Goal: Find specific page/section: Find specific page/section

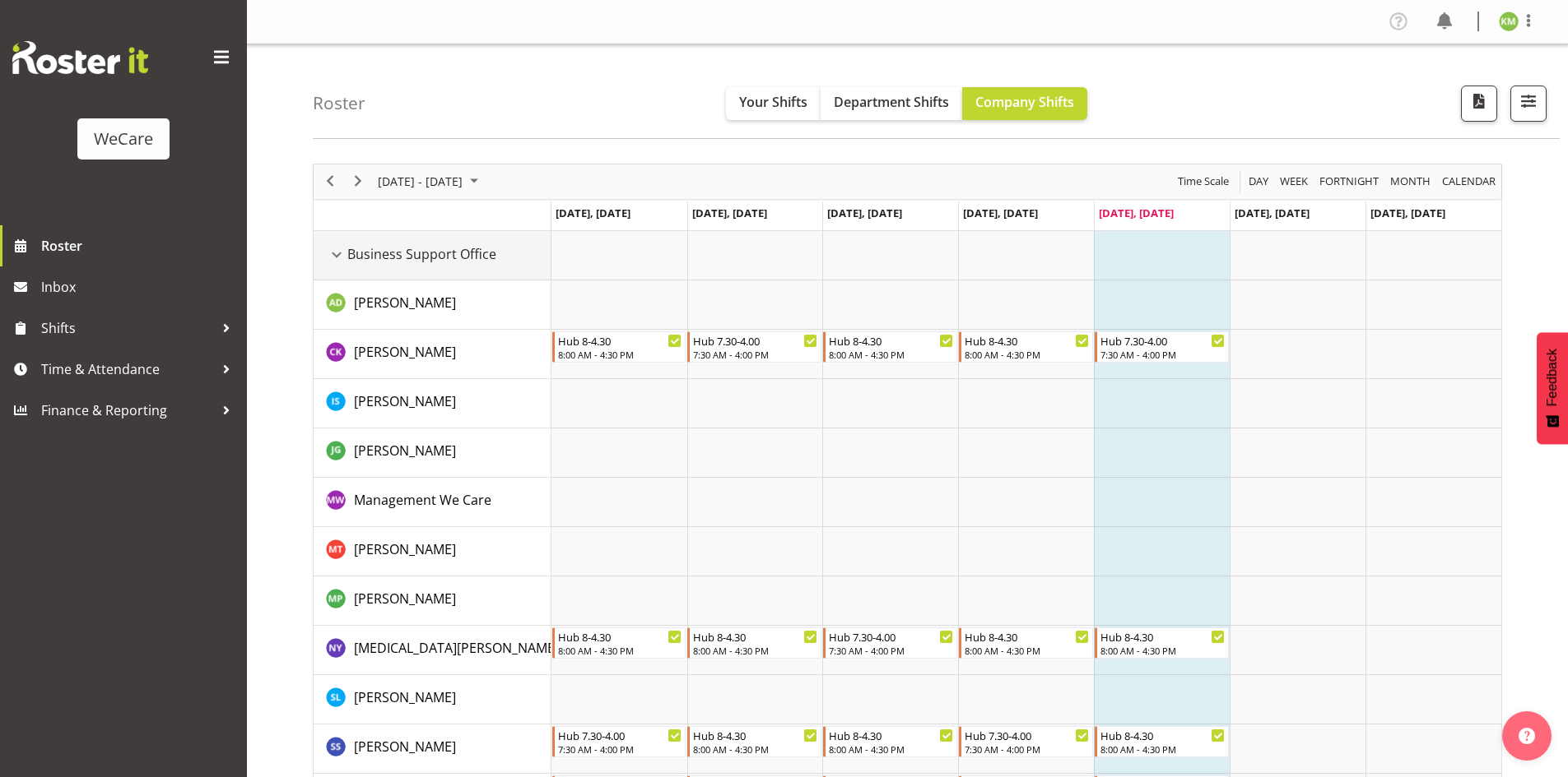
click at [340, 256] on div "Business Support Office resource" at bounding box center [337, 255] width 21 height 21
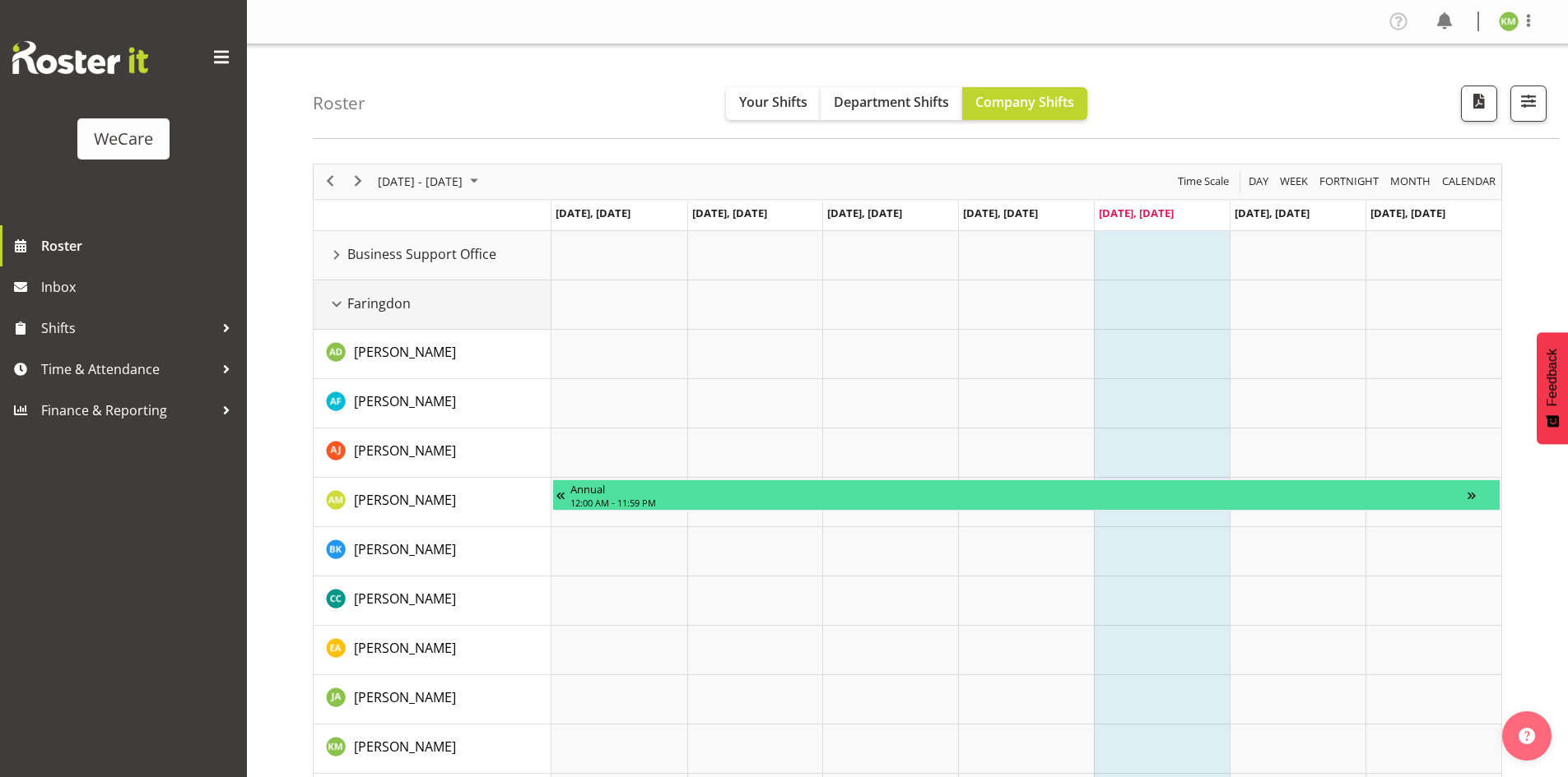
click at [338, 304] on div "Faringdon resource" at bounding box center [337, 304] width 21 height 21
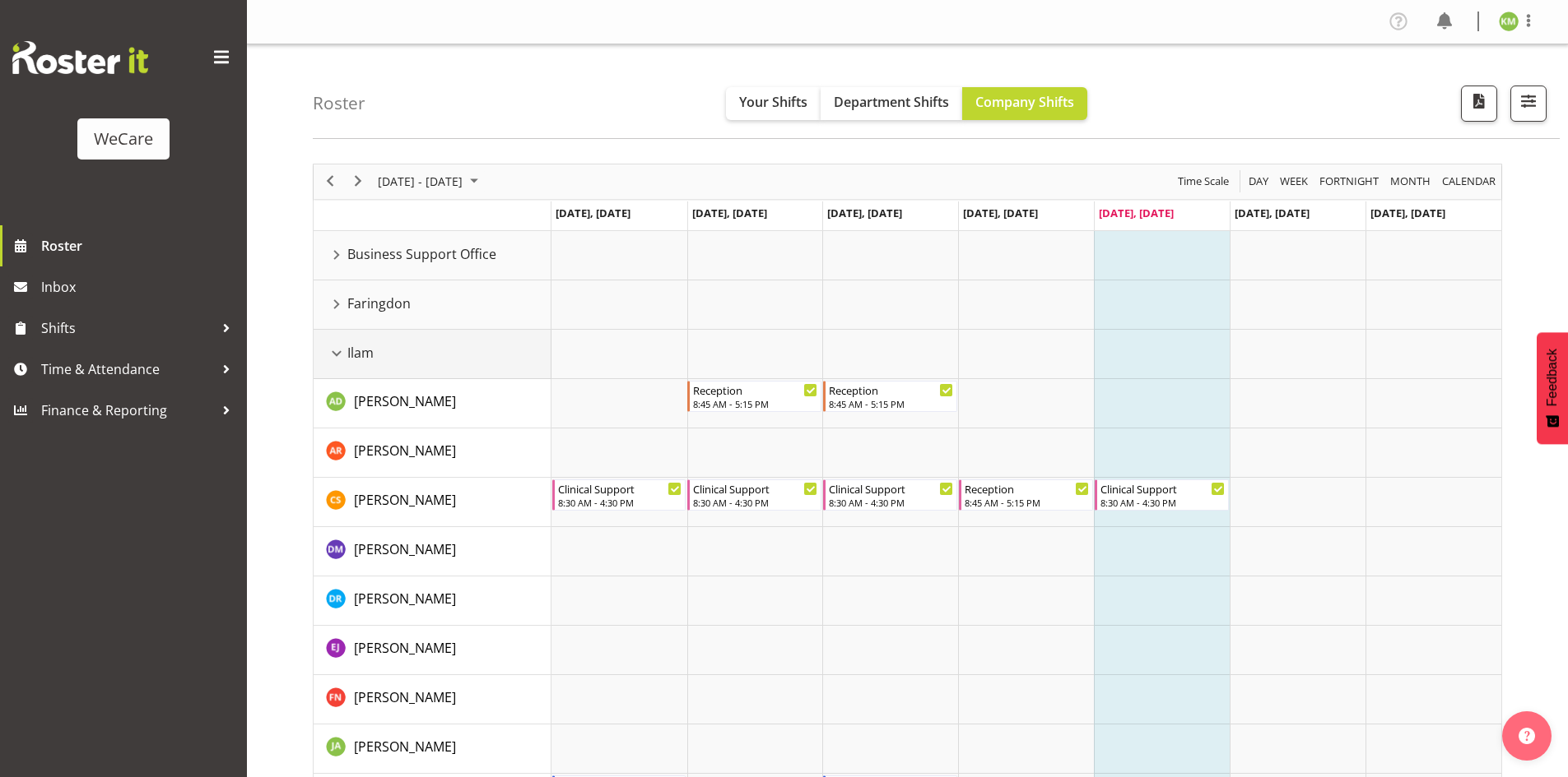
click at [335, 346] on div "Ilam resource" at bounding box center [337, 353] width 21 height 21
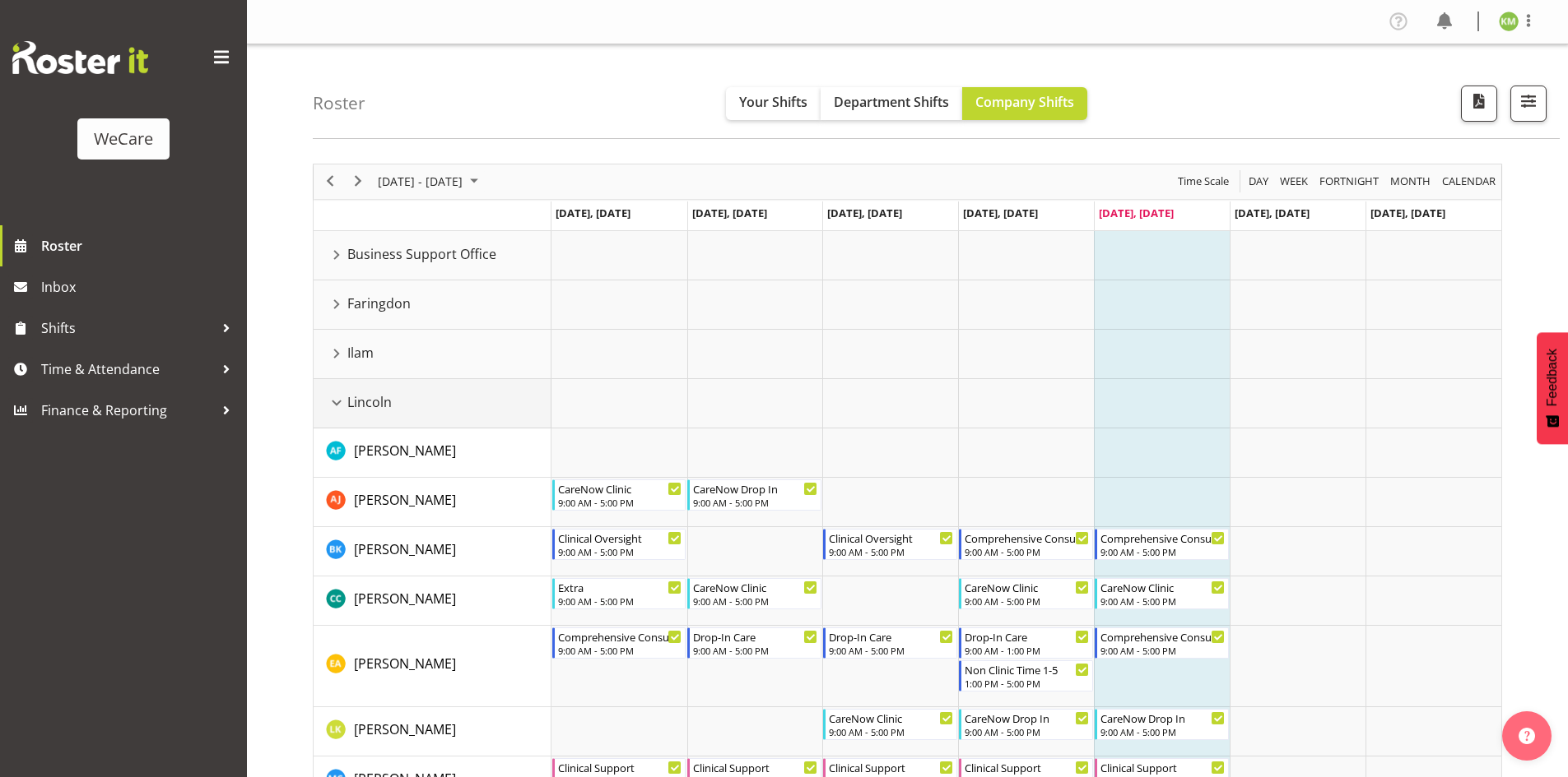
click at [348, 402] on span "Lincoln" at bounding box center [370, 402] width 44 height 19
click at [343, 403] on div "Lincoln resource" at bounding box center [337, 403] width 21 height 21
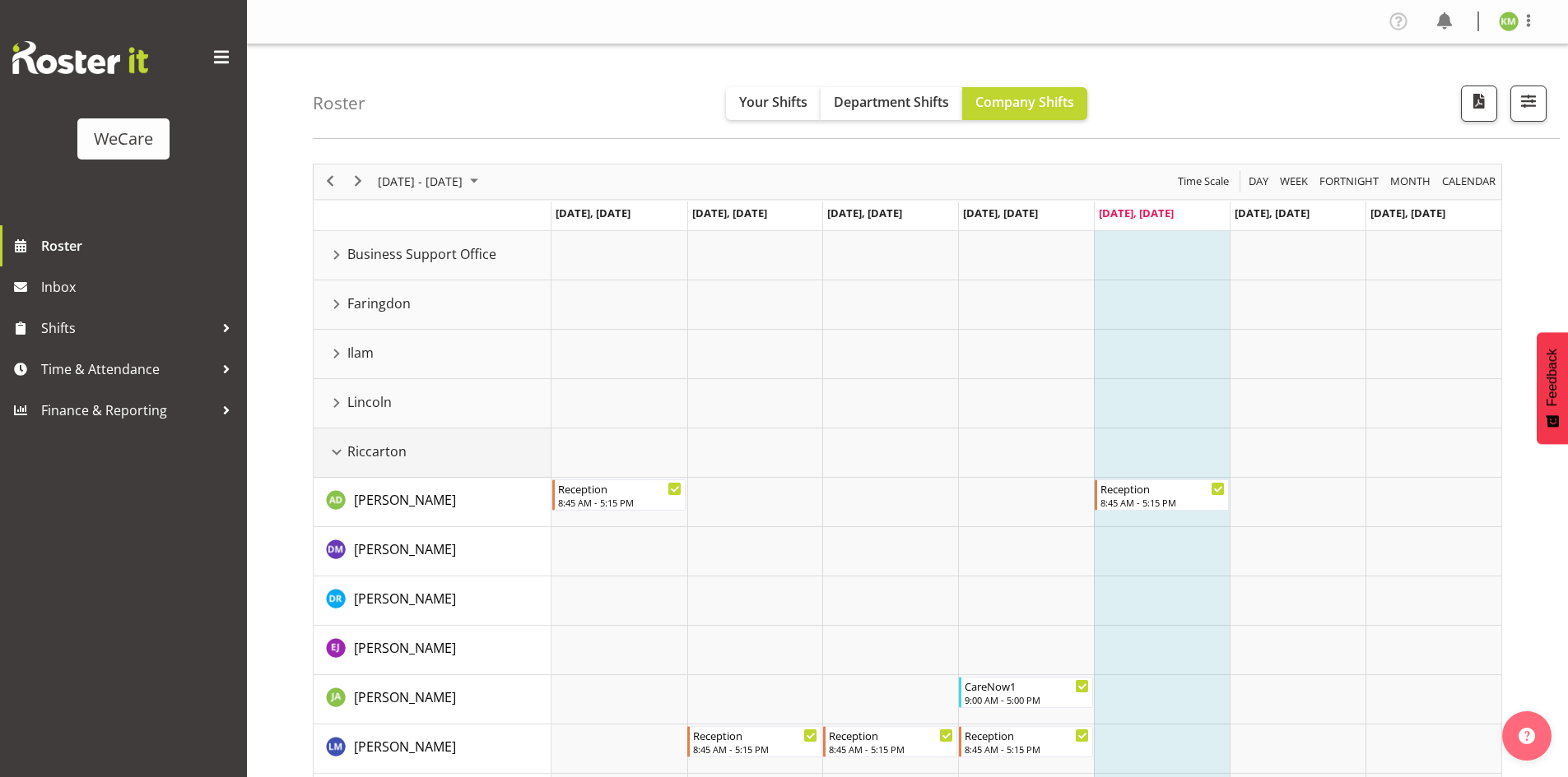
click at [337, 449] on div "Riccarton resource" at bounding box center [337, 453] width 21 height 21
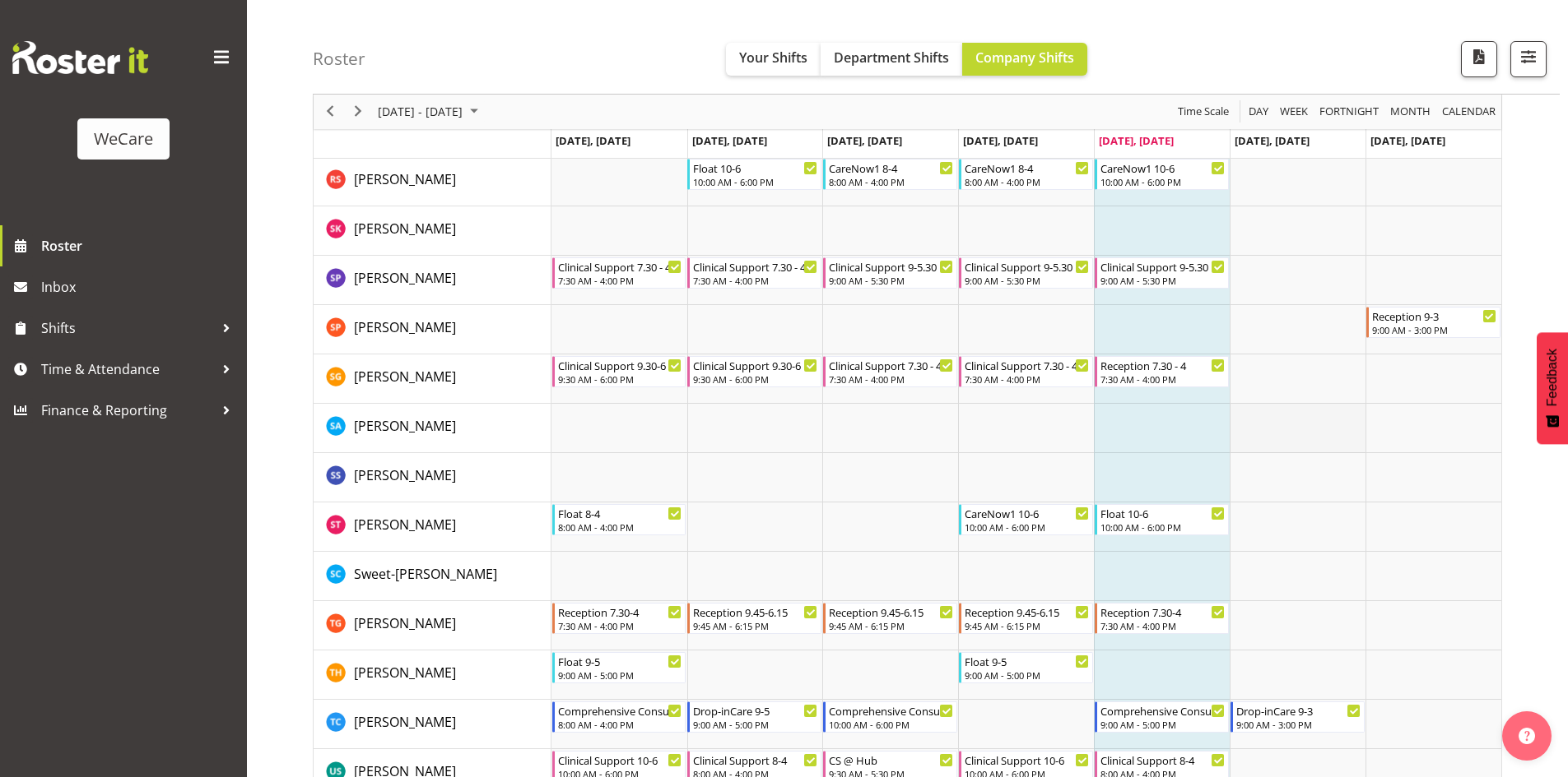
scroll to position [2165, 0]
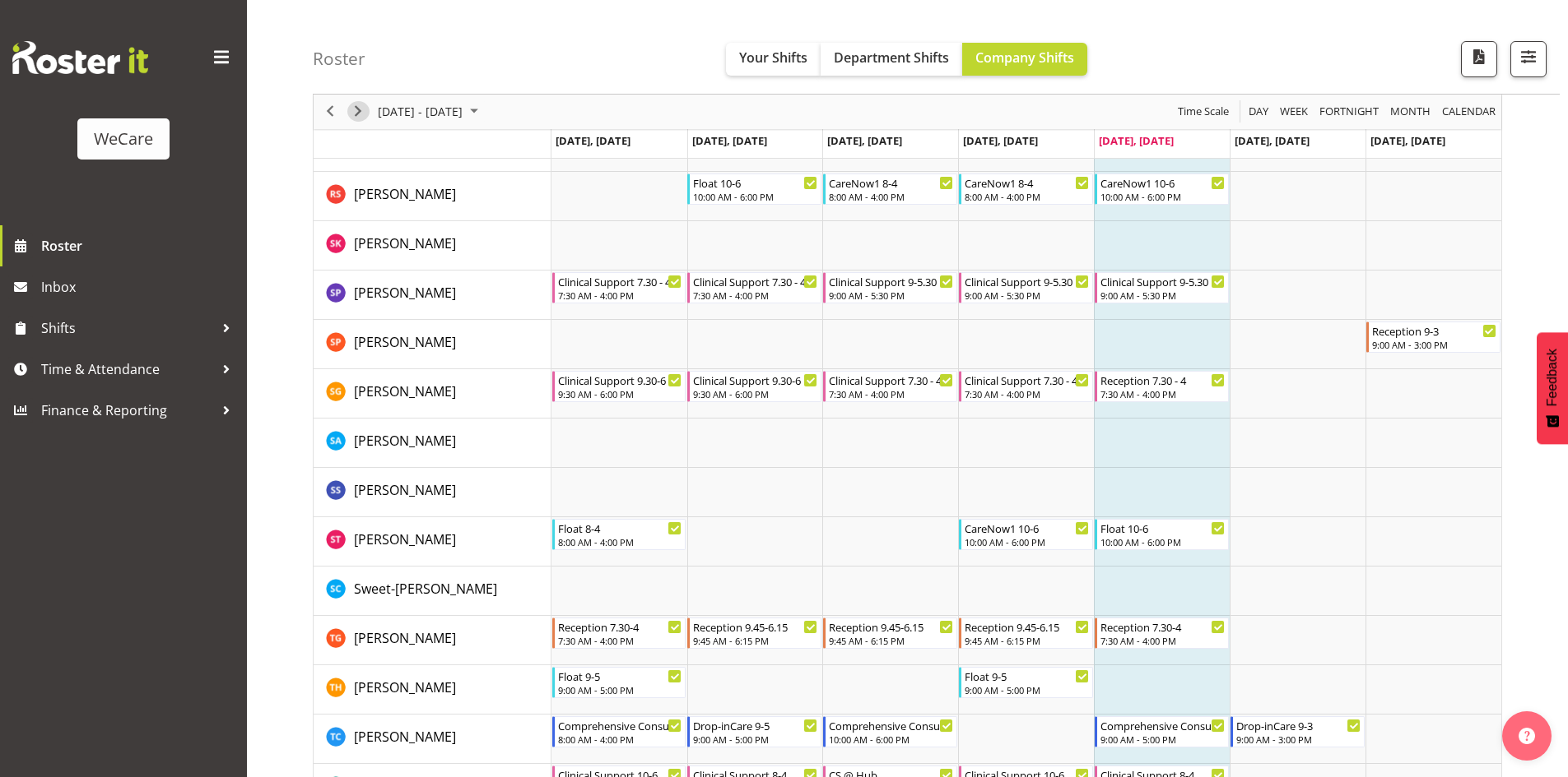
click at [359, 115] on span "Next" at bounding box center [358, 112] width 19 height 20
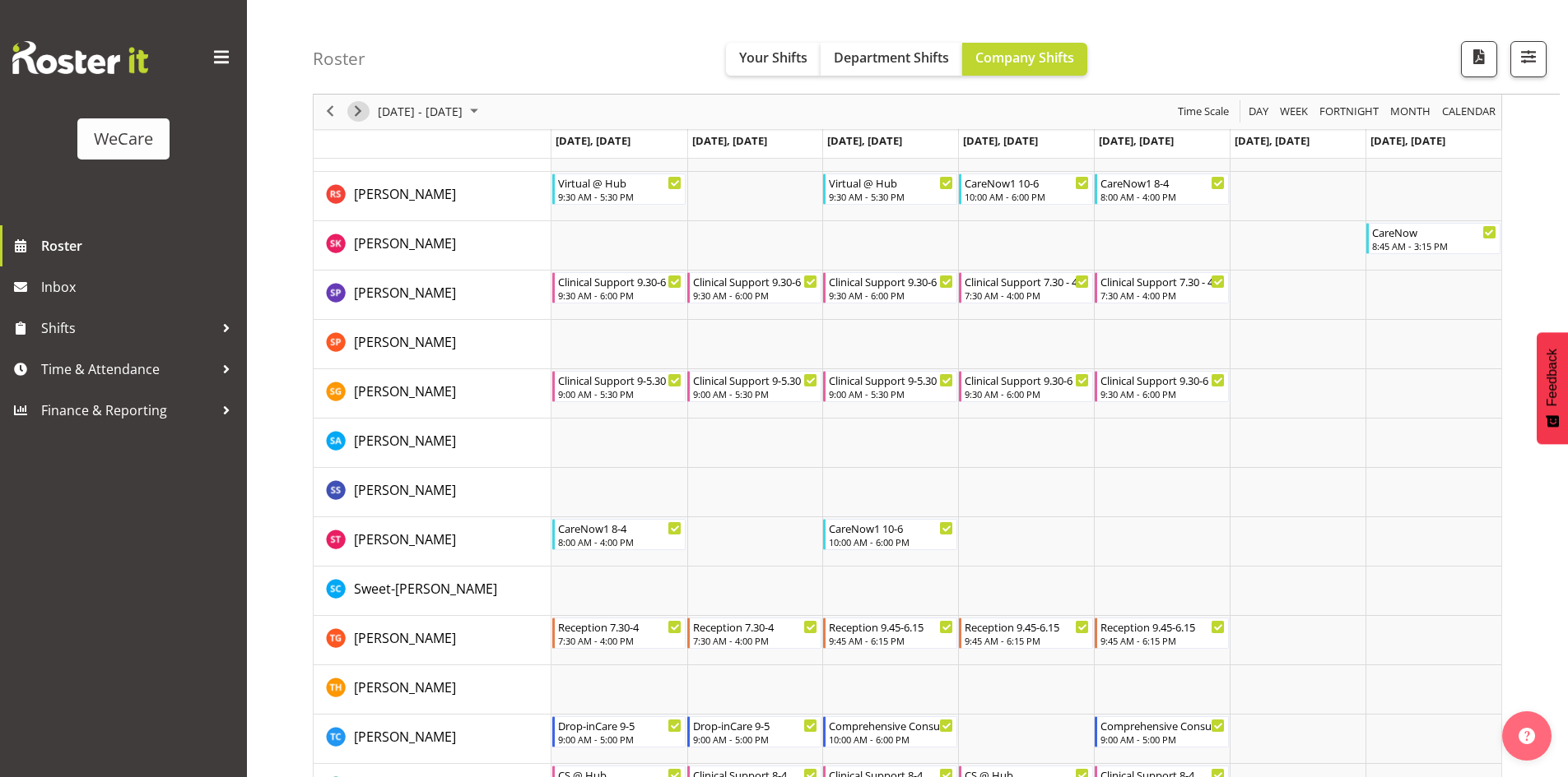
click at [359, 115] on span "Next" at bounding box center [358, 112] width 19 height 20
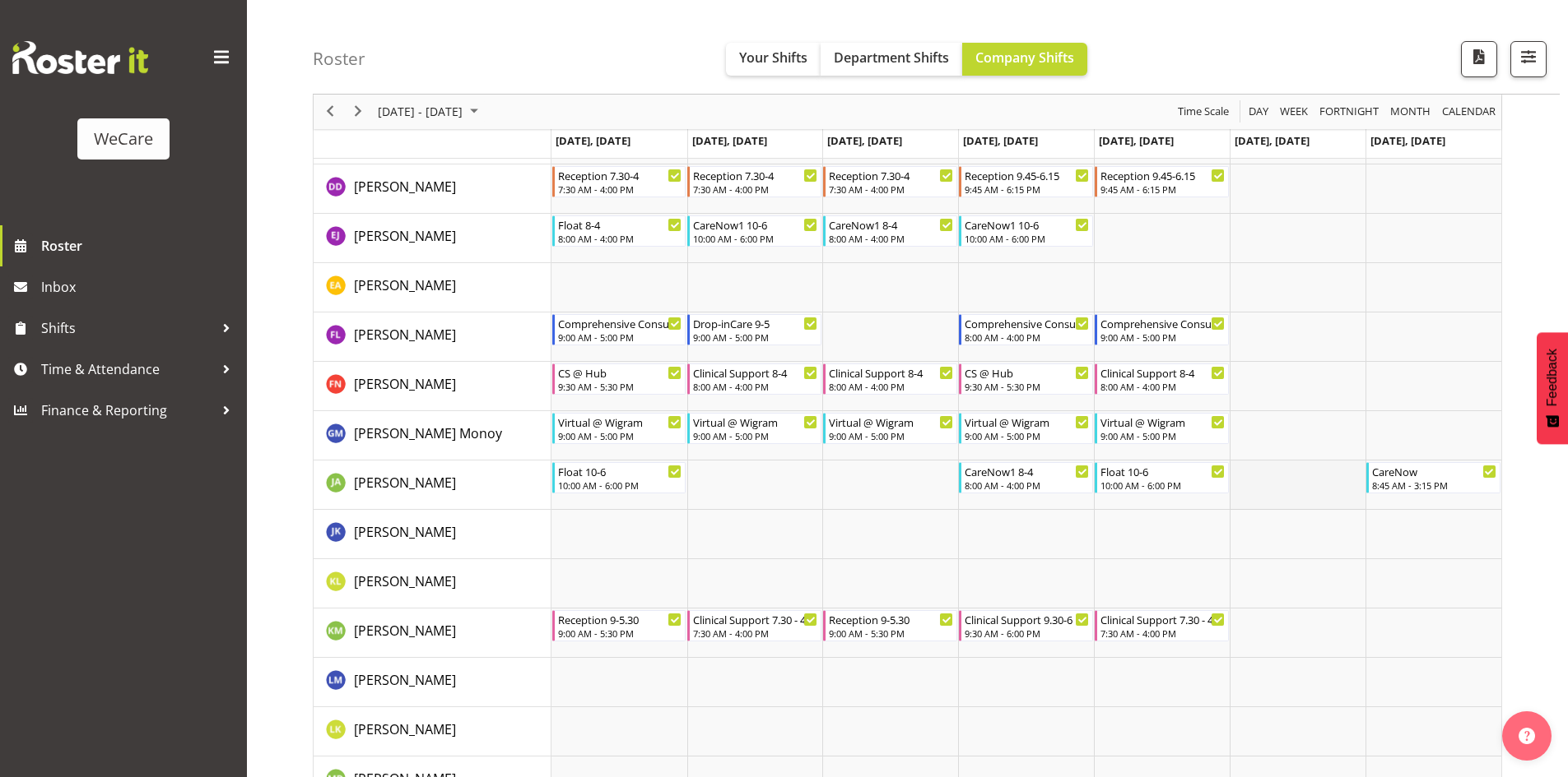
scroll to position [5142, 0]
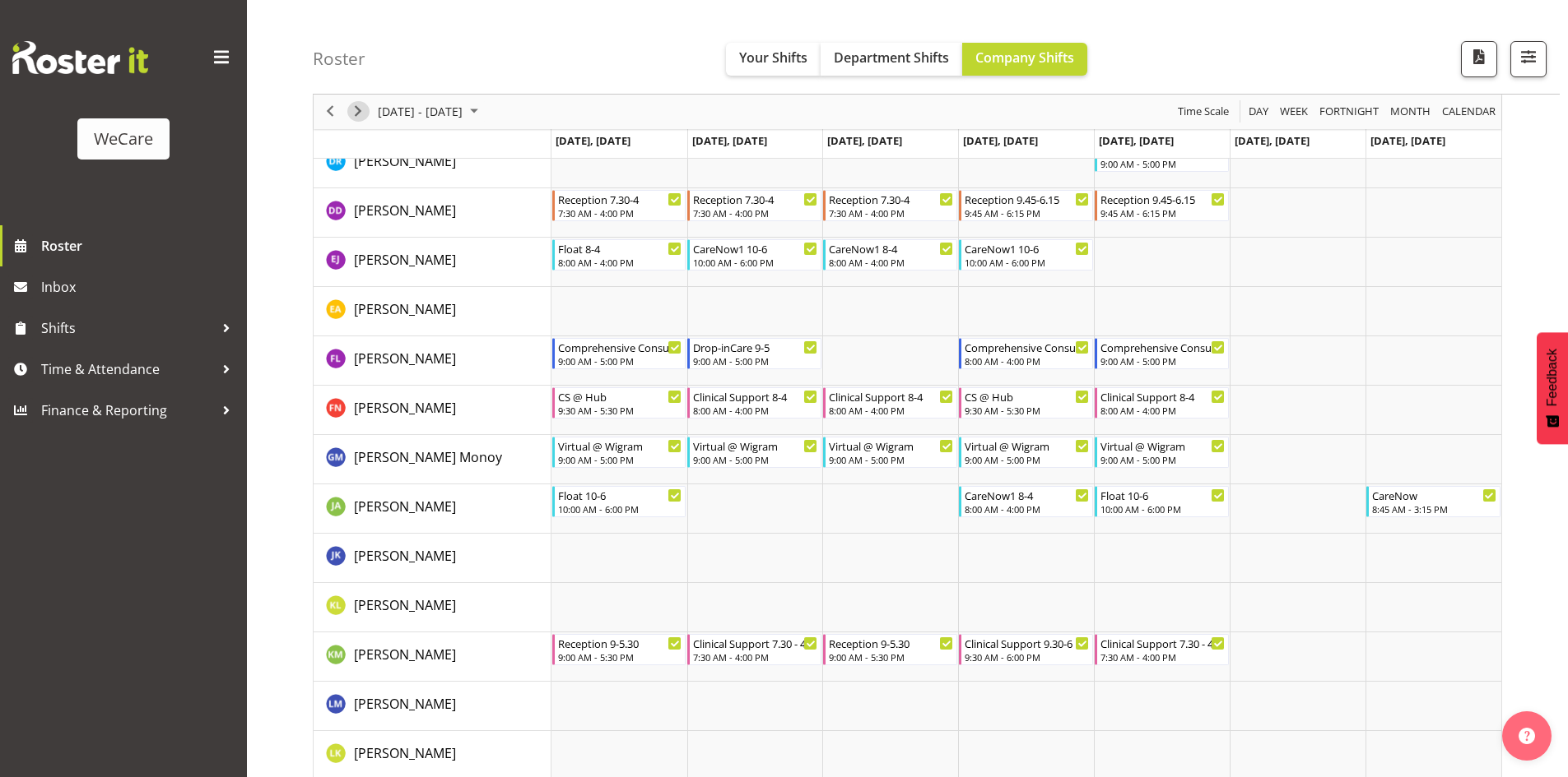
drag, startPoint x: 355, startPoint y: 109, endPoint x: 827, endPoint y: 266, distance: 497.4
click at [356, 111] on span "Next" at bounding box center [358, 112] width 19 height 20
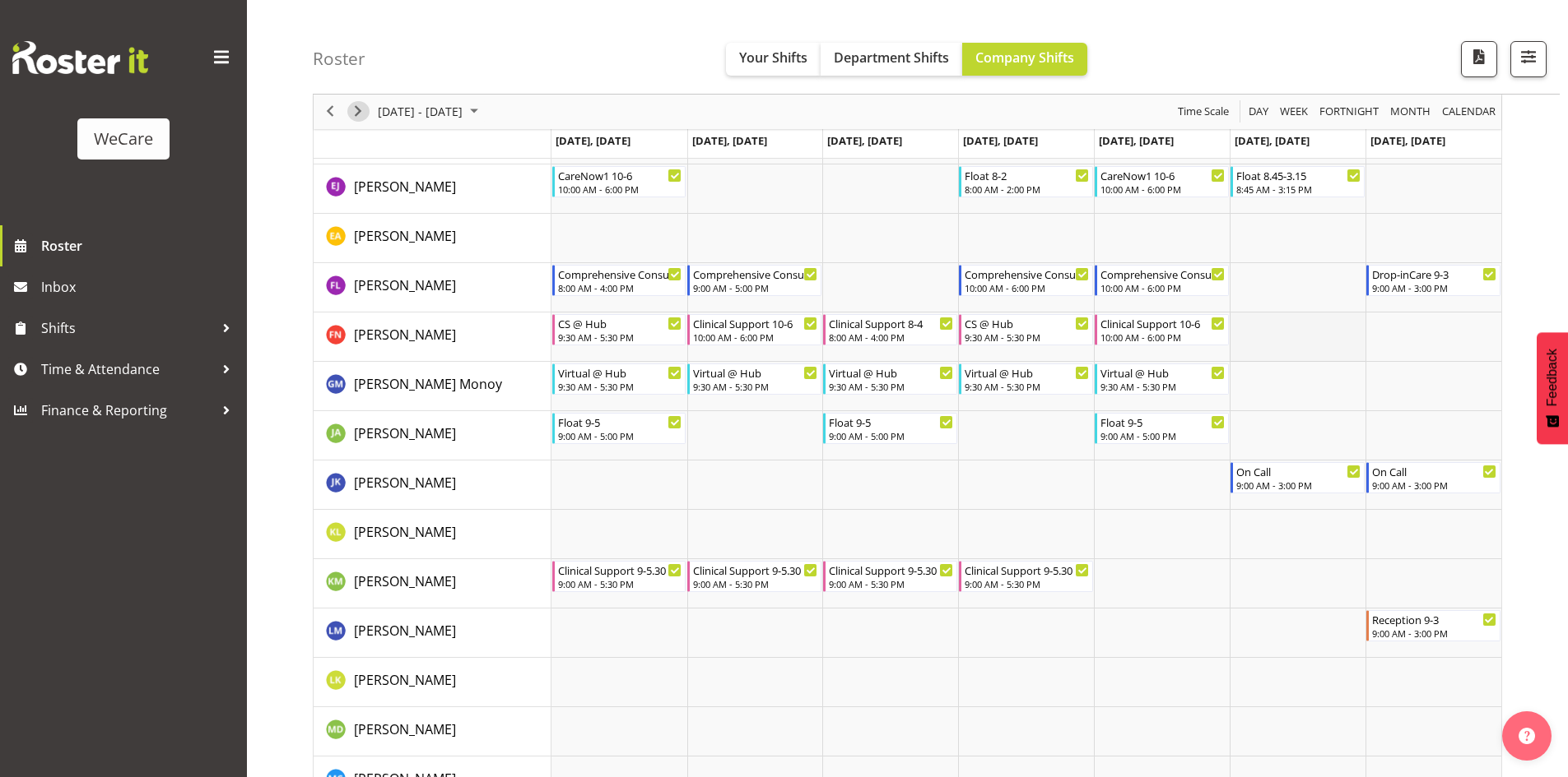
scroll to position [5307, 0]
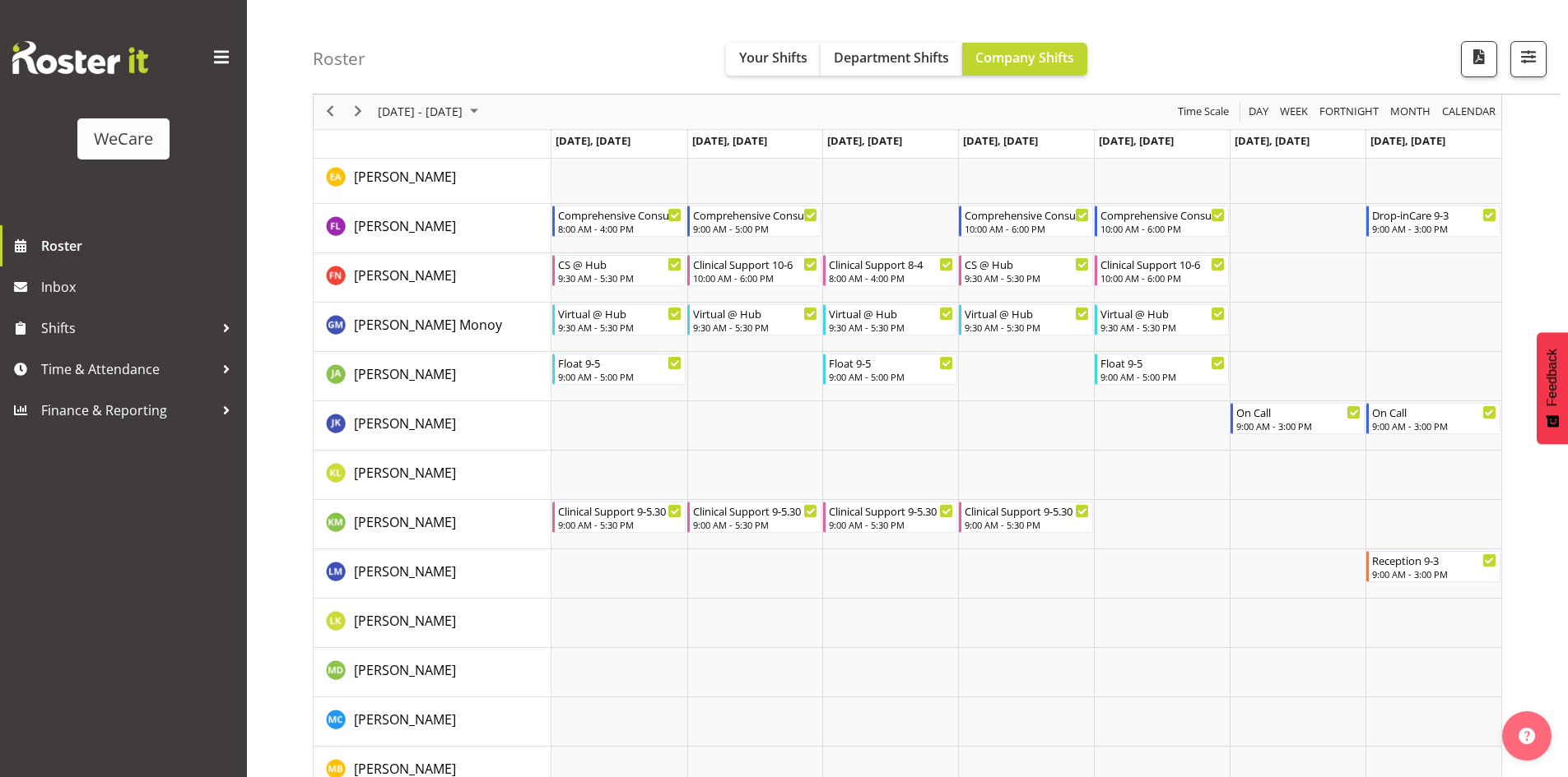
click at [357, 125] on div "next period" at bounding box center [357, 112] width 28 height 35
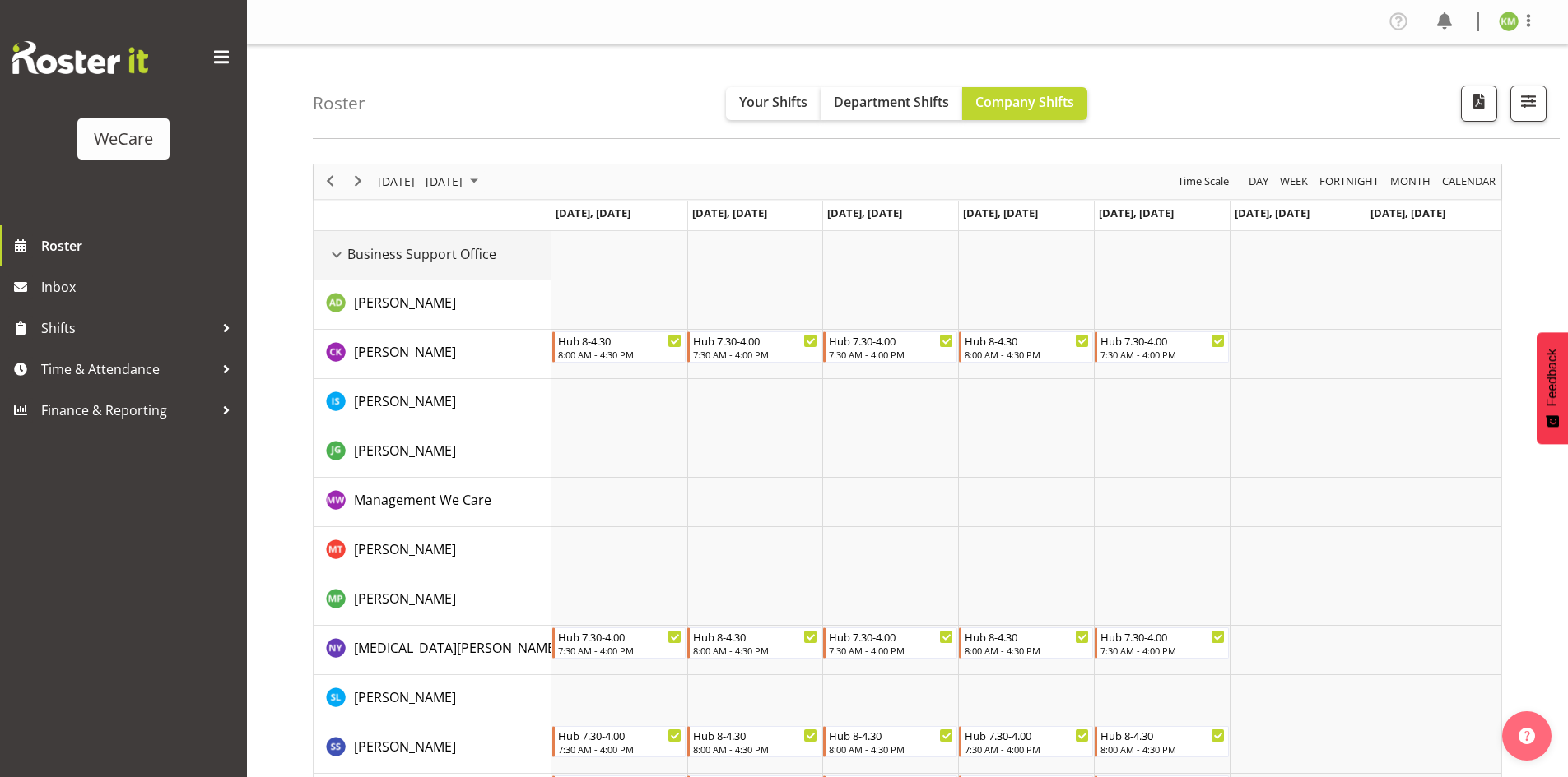
click at [361, 252] on span "Business Support Office" at bounding box center [422, 254] width 149 height 19
click at [334, 256] on div "Business Support Office resource" at bounding box center [337, 255] width 21 height 21
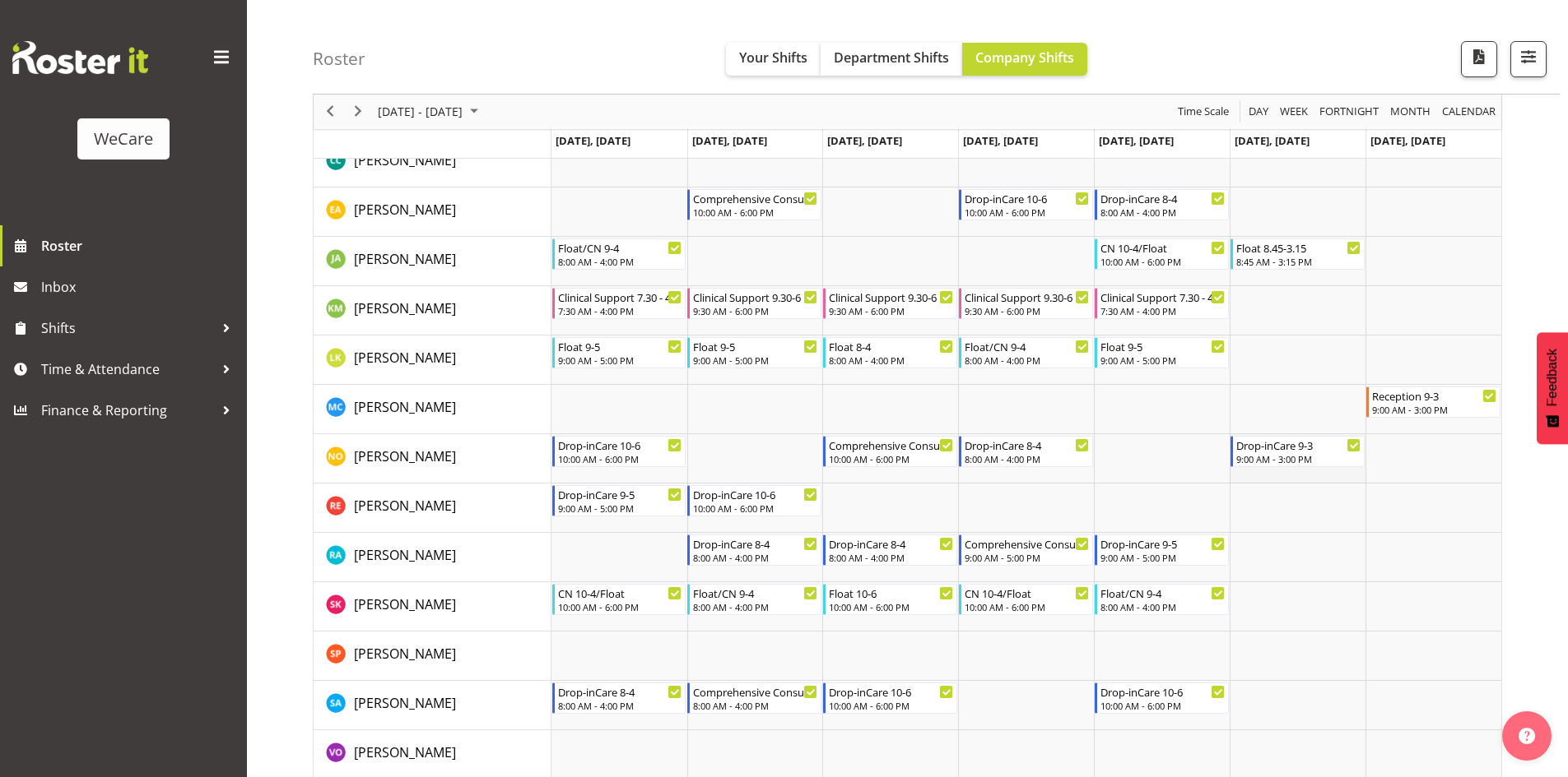
scroll to position [411, 0]
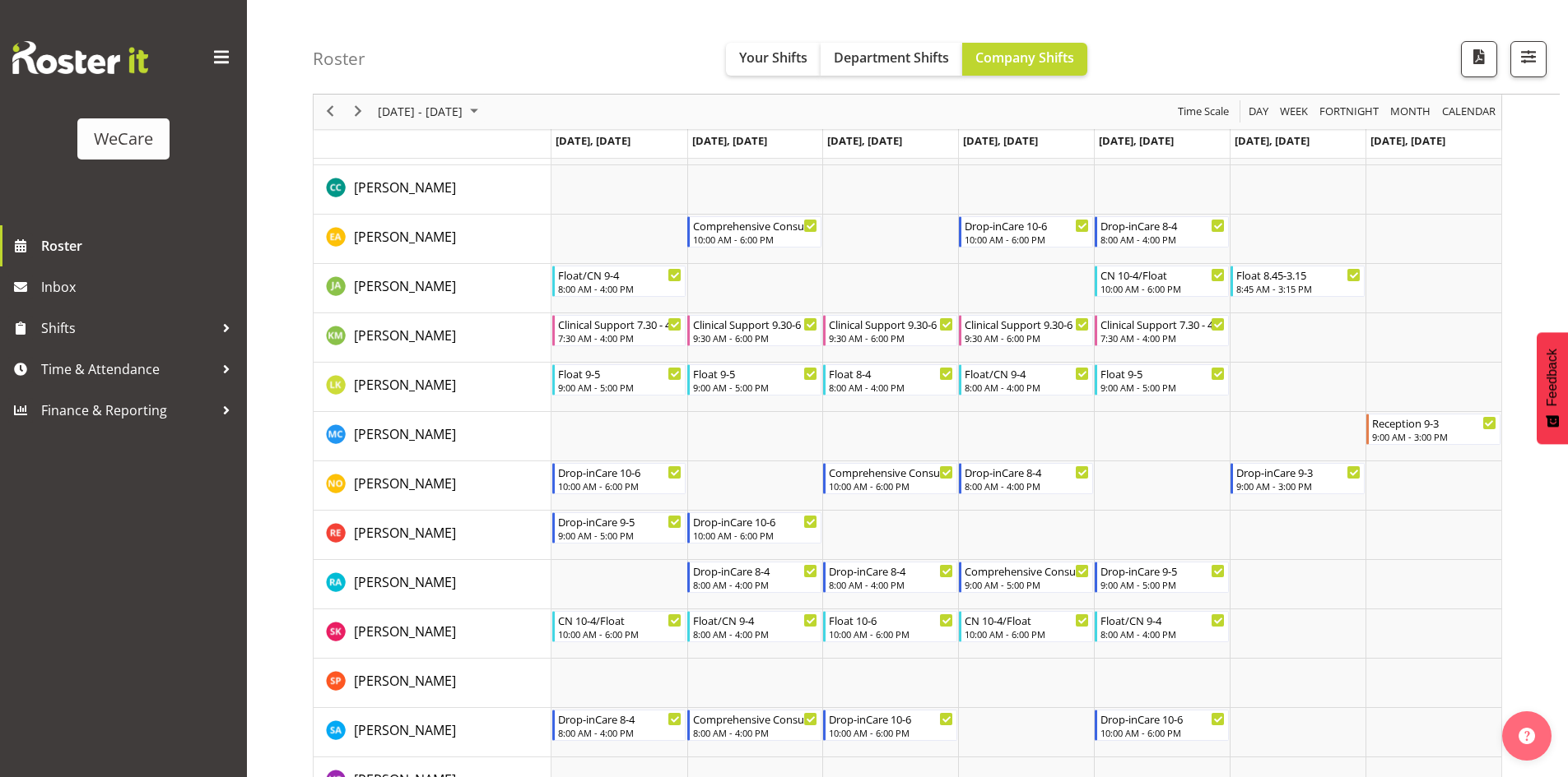
click at [356, 128] on div "next period" at bounding box center [357, 112] width 28 height 35
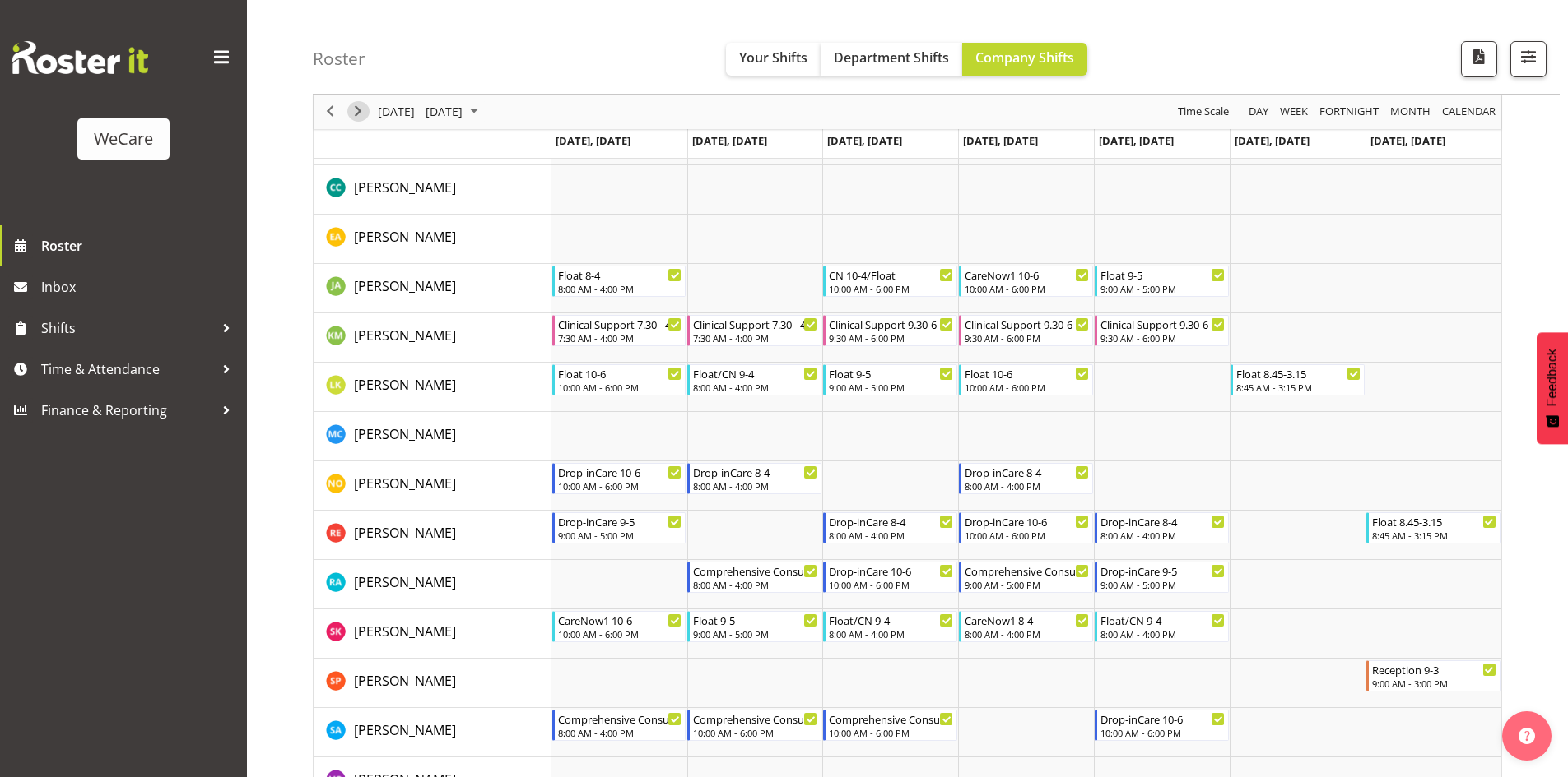
click at [358, 113] on span "Next" at bounding box center [358, 112] width 19 height 20
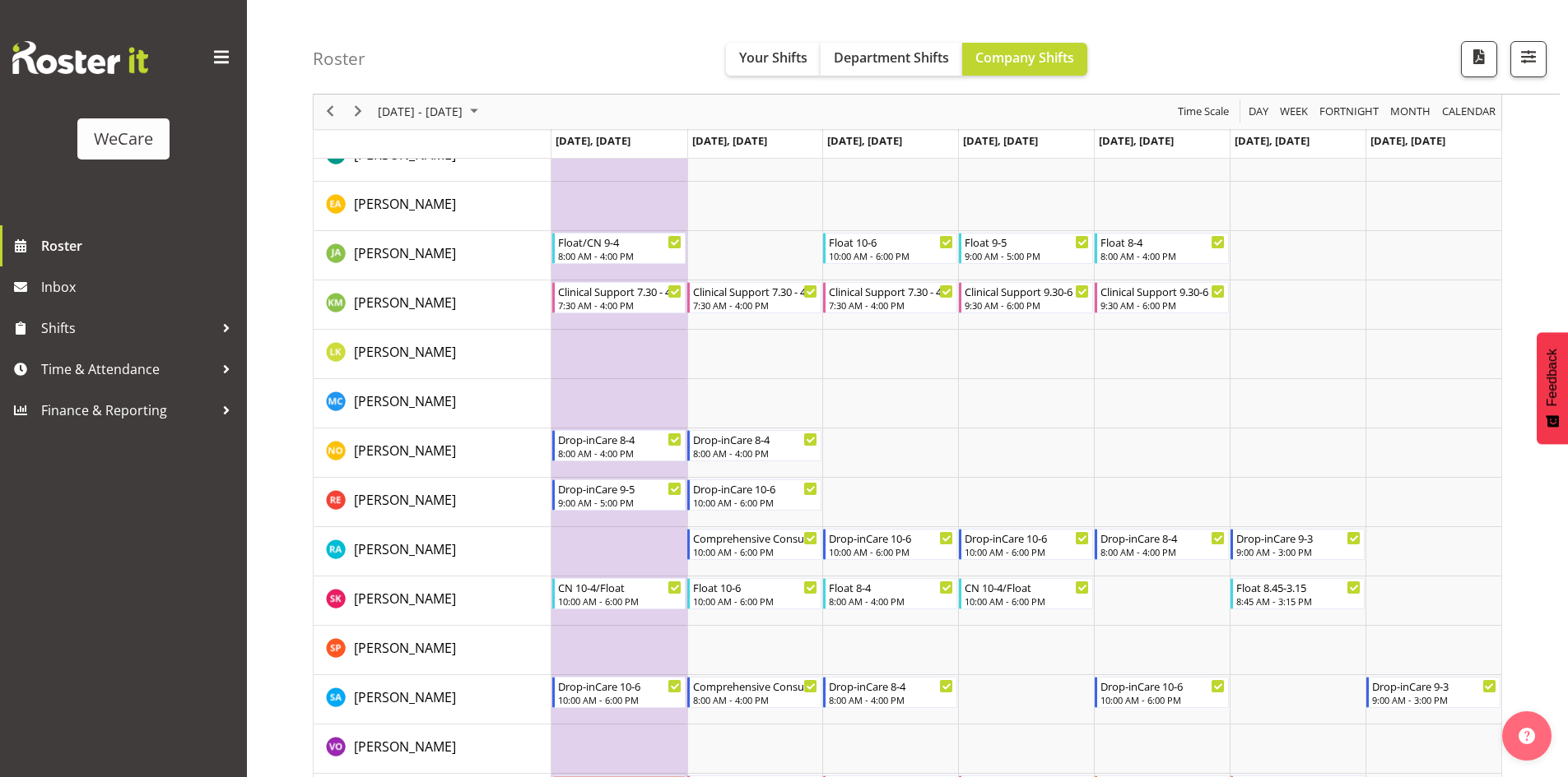
scroll to position [905, 0]
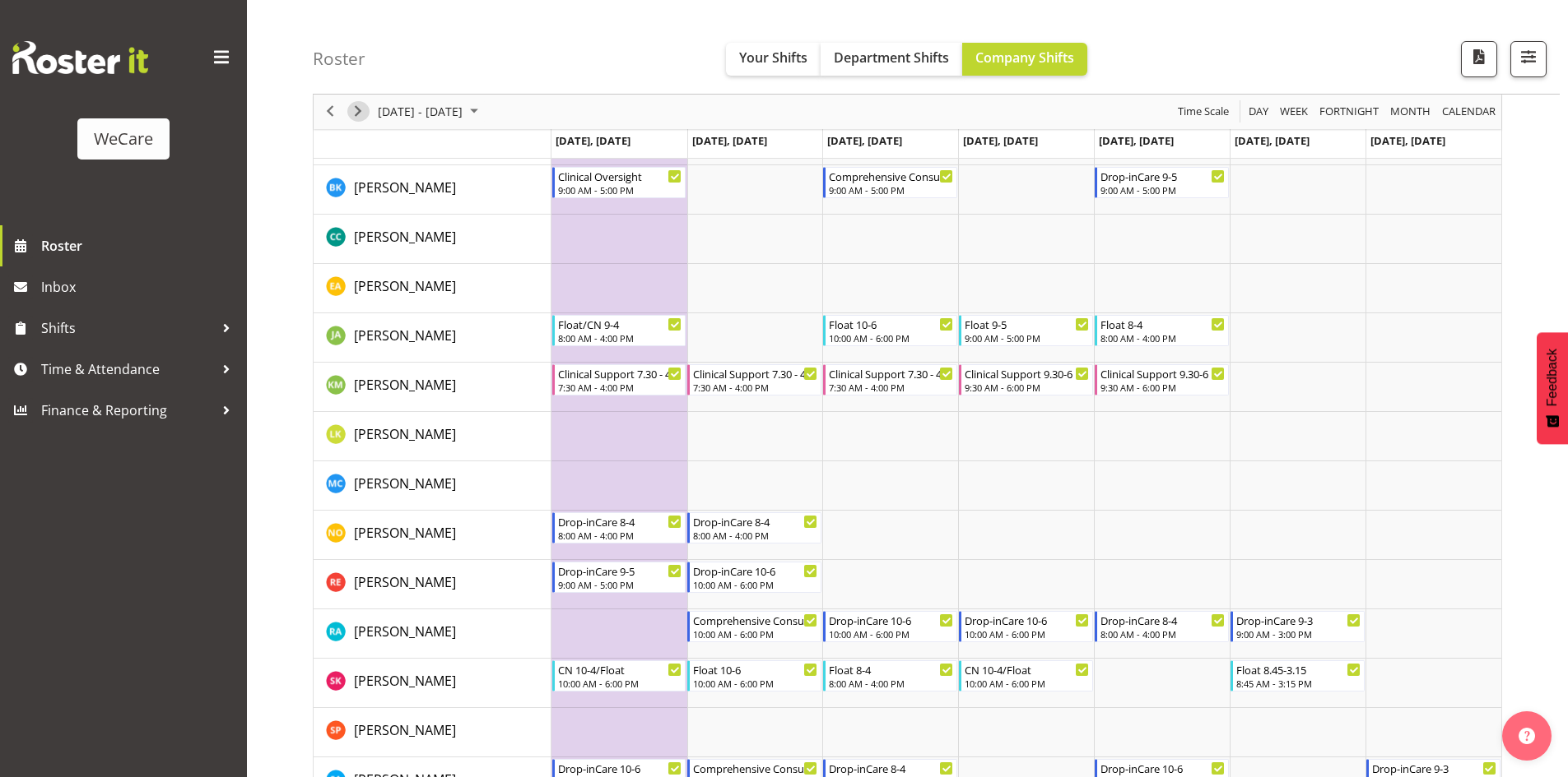
click at [362, 117] on span "Next" at bounding box center [358, 112] width 19 height 20
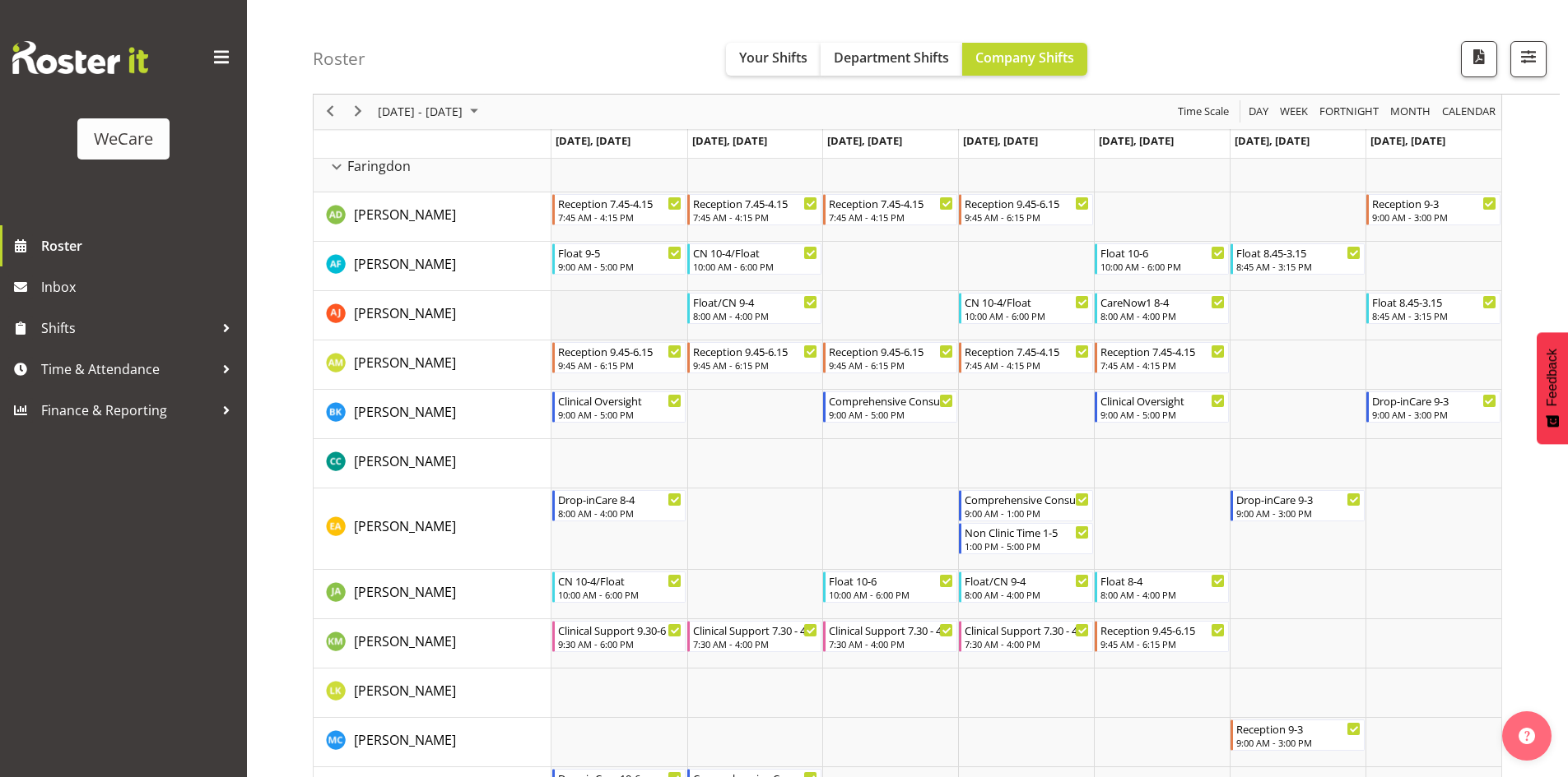
scroll to position [658, 0]
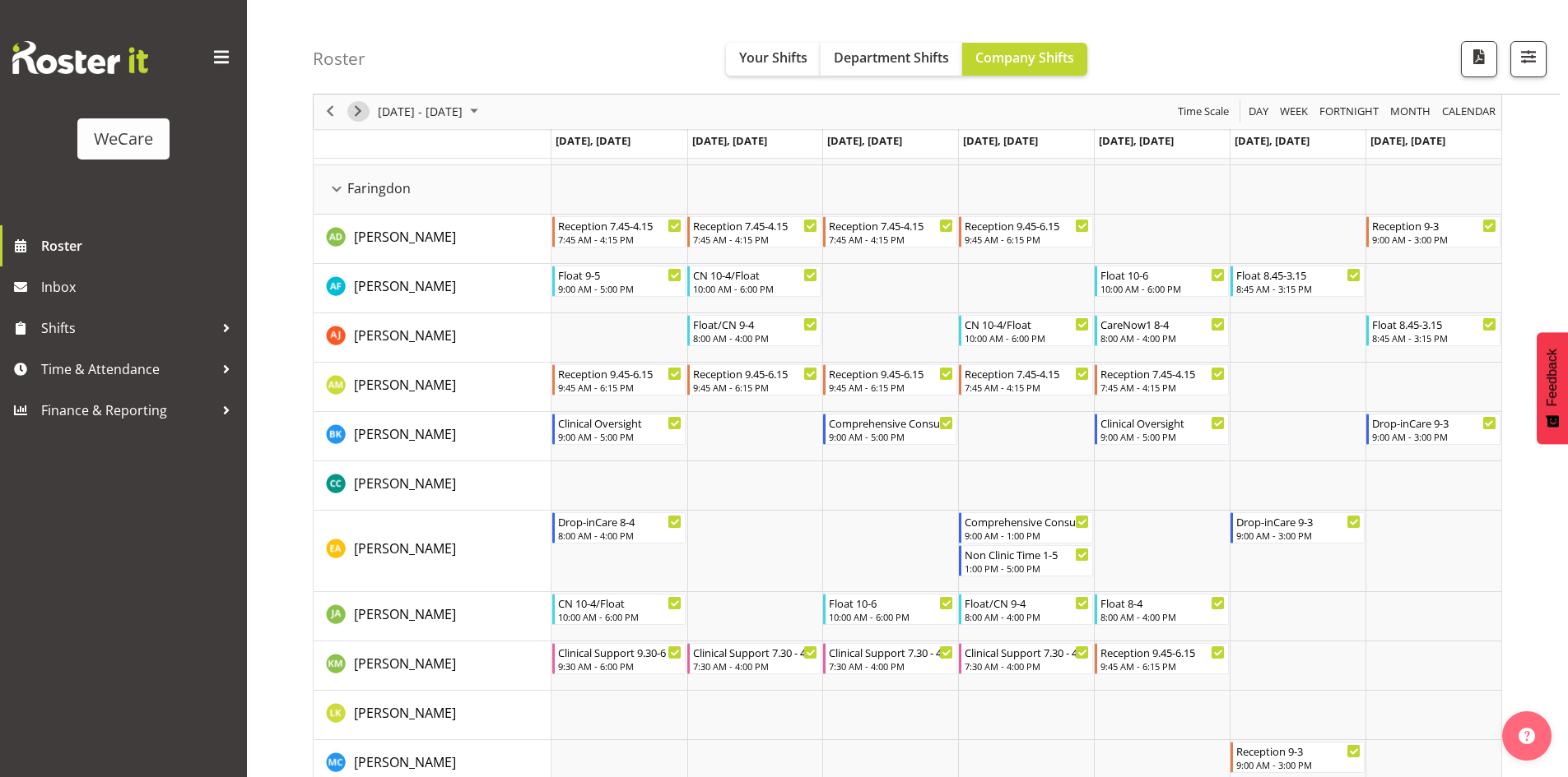
click at [353, 119] on span "Next" at bounding box center [358, 112] width 19 height 20
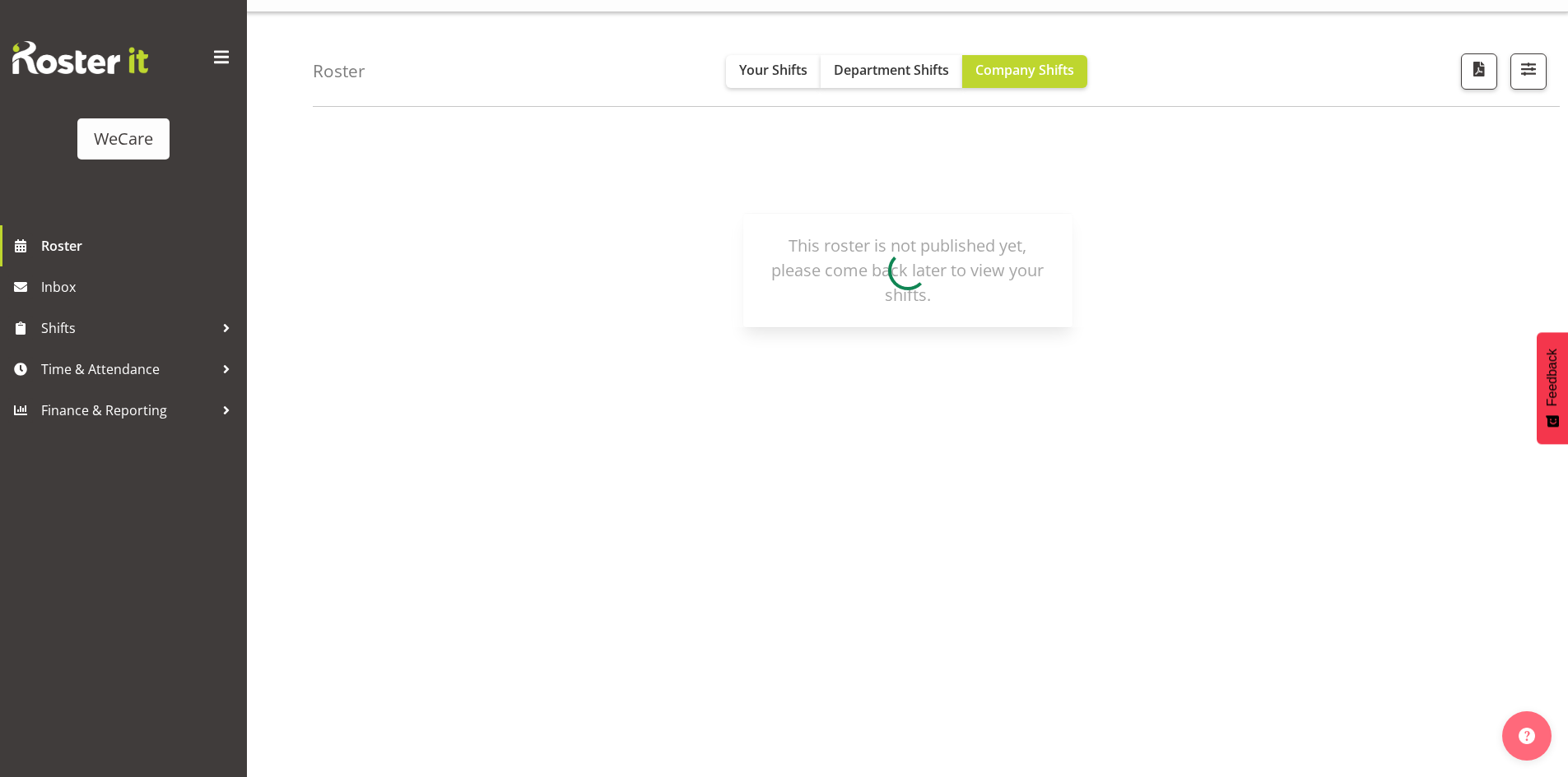
scroll to position [32, 0]
drag, startPoint x: 940, startPoint y: 79, endPoint x: 910, endPoint y: 79, distance: 30.0
click at [939, 79] on span "Department Shifts" at bounding box center [890, 69] width 115 height 18
drag, startPoint x: 739, startPoint y: 75, endPoint x: 749, endPoint y: 75, distance: 10.0
click at [739, 75] on span "Your Shifts" at bounding box center [772, 69] width 69 height 18
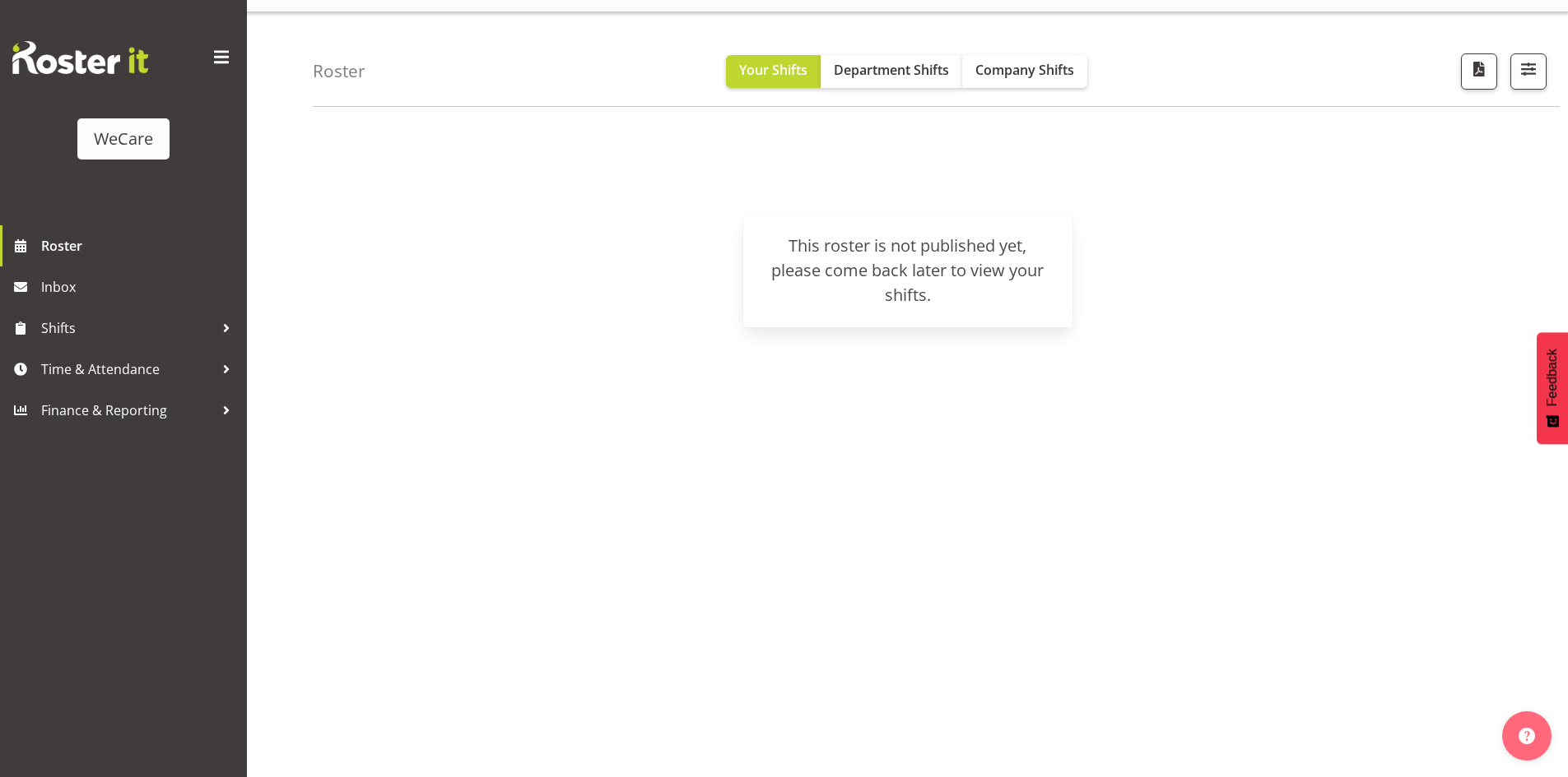
click at [1060, 89] on div "Roster Your Shifts Department Shifts Company Shifts All Locations Clear Busines…" at bounding box center [936, 60] width 1246 height 95
click at [33, 239] on link "Roster" at bounding box center [124, 246] width 247 height 42
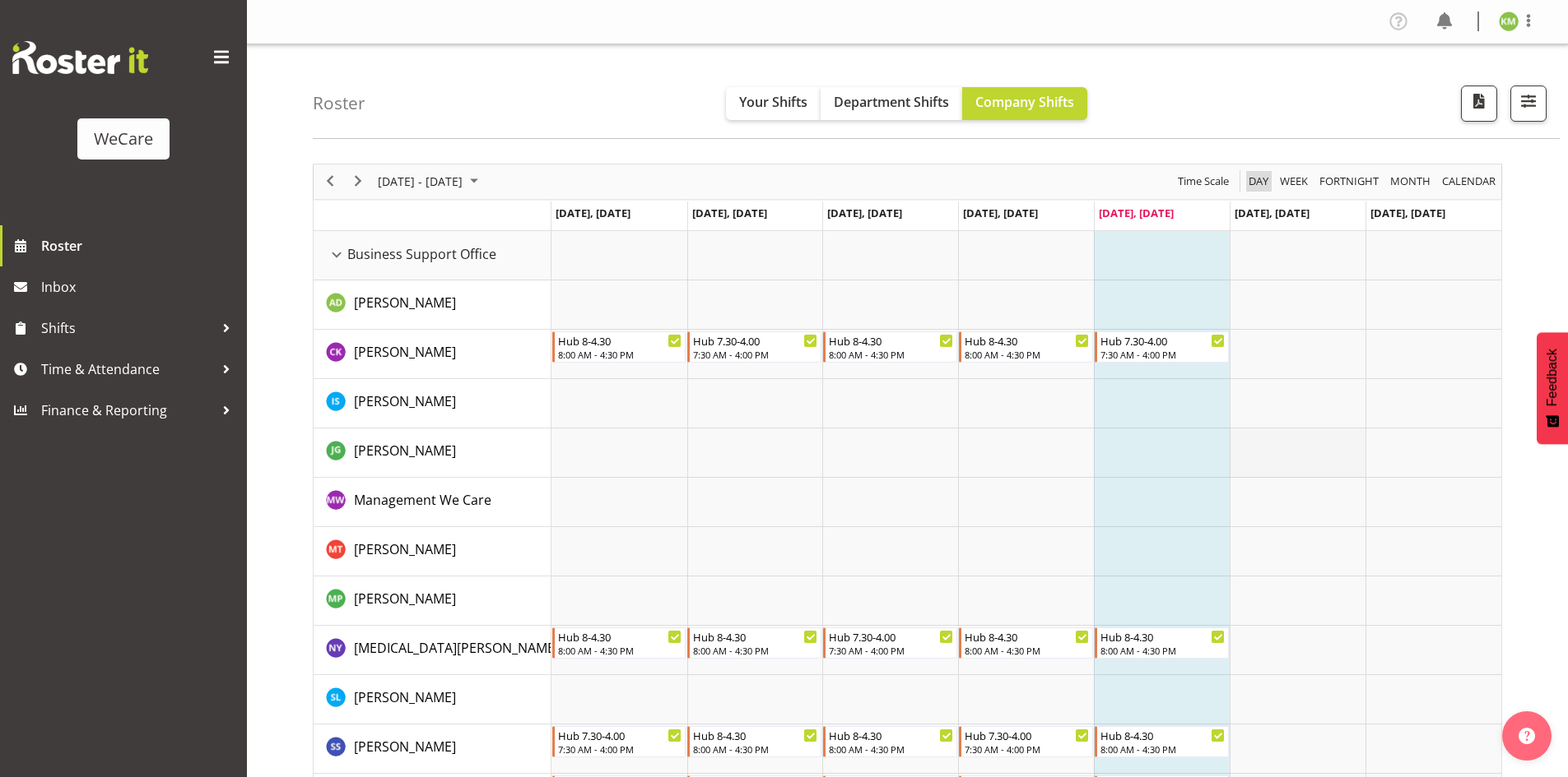
drag, startPoint x: 1279, startPoint y: 204, endPoint x: 1299, endPoint y: 217, distance: 23.9
click at [338, 258] on div "Business Support Office resource" at bounding box center [337, 255] width 21 height 21
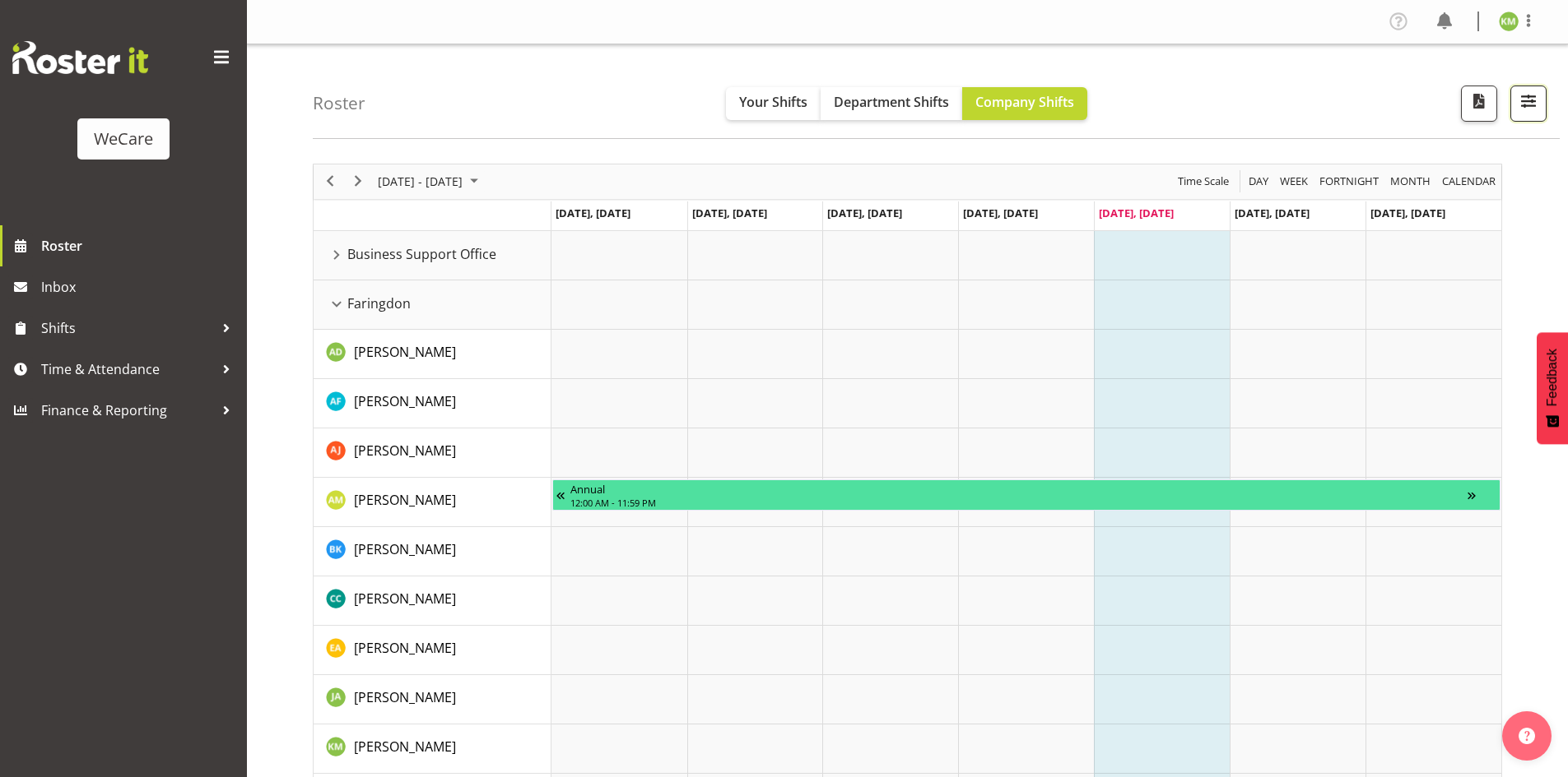
click at [1530, 95] on span "button" at bounding box center [1528, 101] width 21 height 21
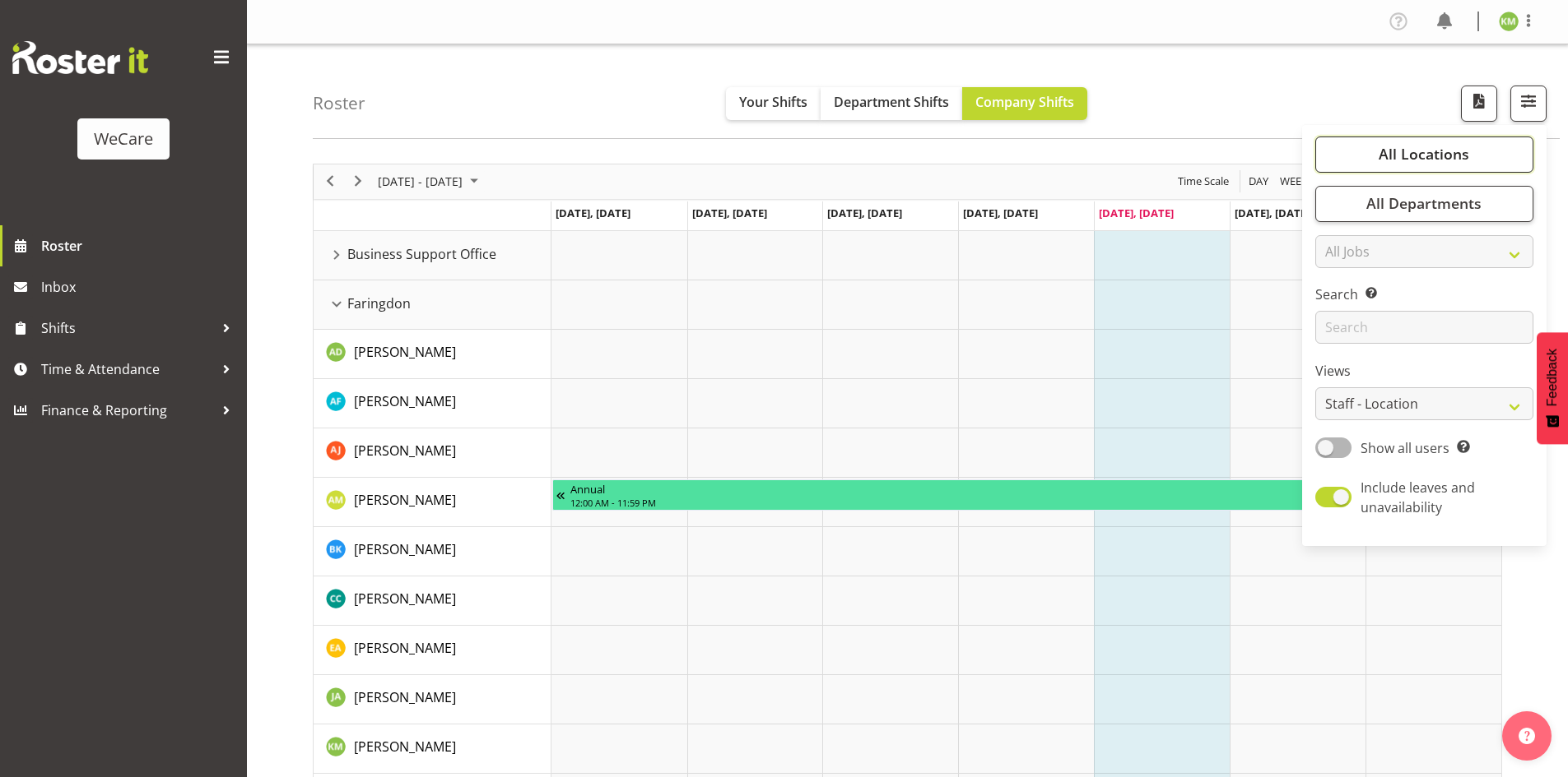
click at [1486, 159] on button "All Locations" at bounding box center [1424, 154] width 218 height 37
click at [1492, 196] on link "Clear" at bounding box center [1502, 204] width 25 height 19
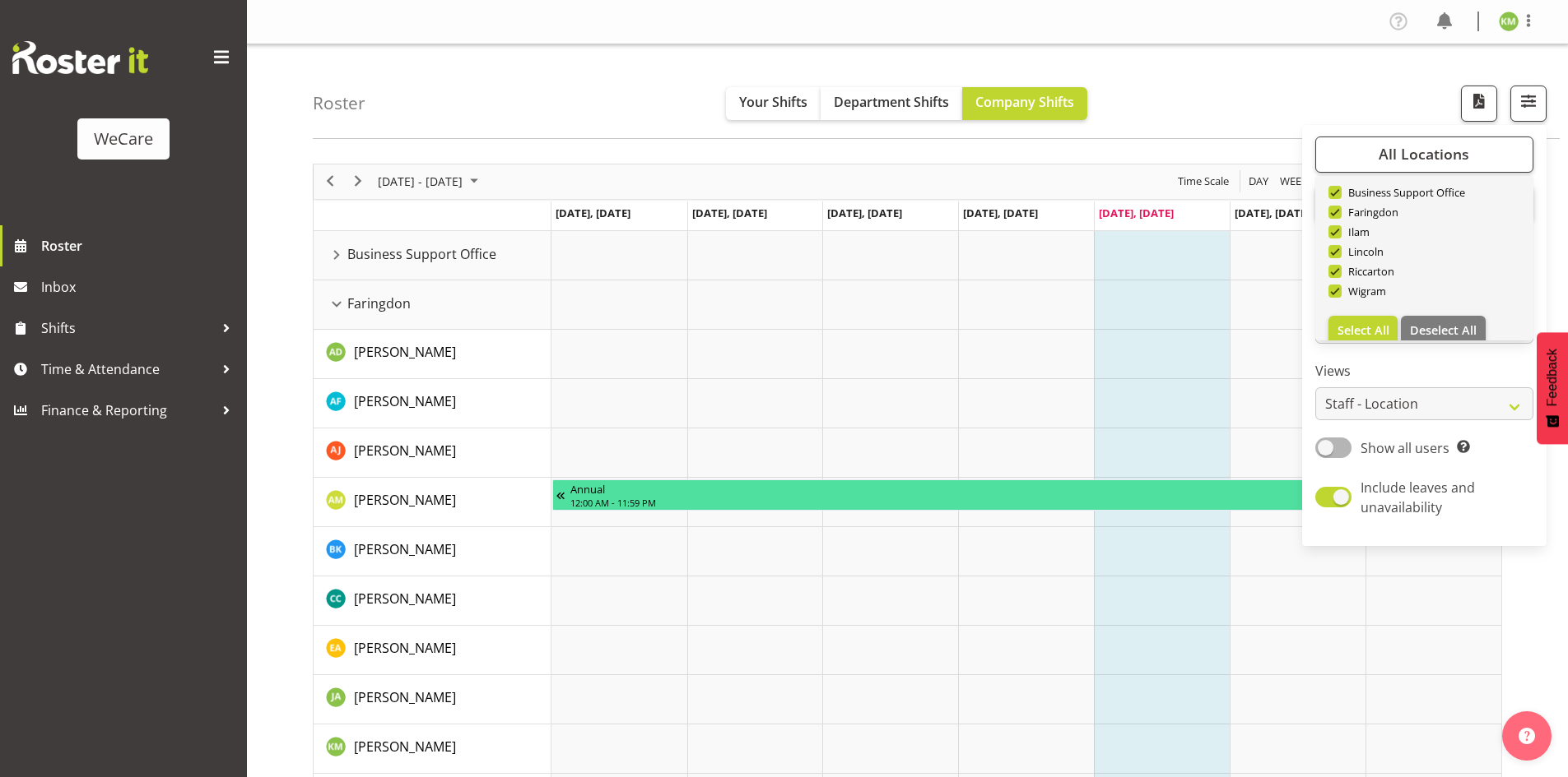
scroll to position [59, 0]
click at [1363, 307] on span "Select All" at bounding box center [1363, 314] width 52 height 15
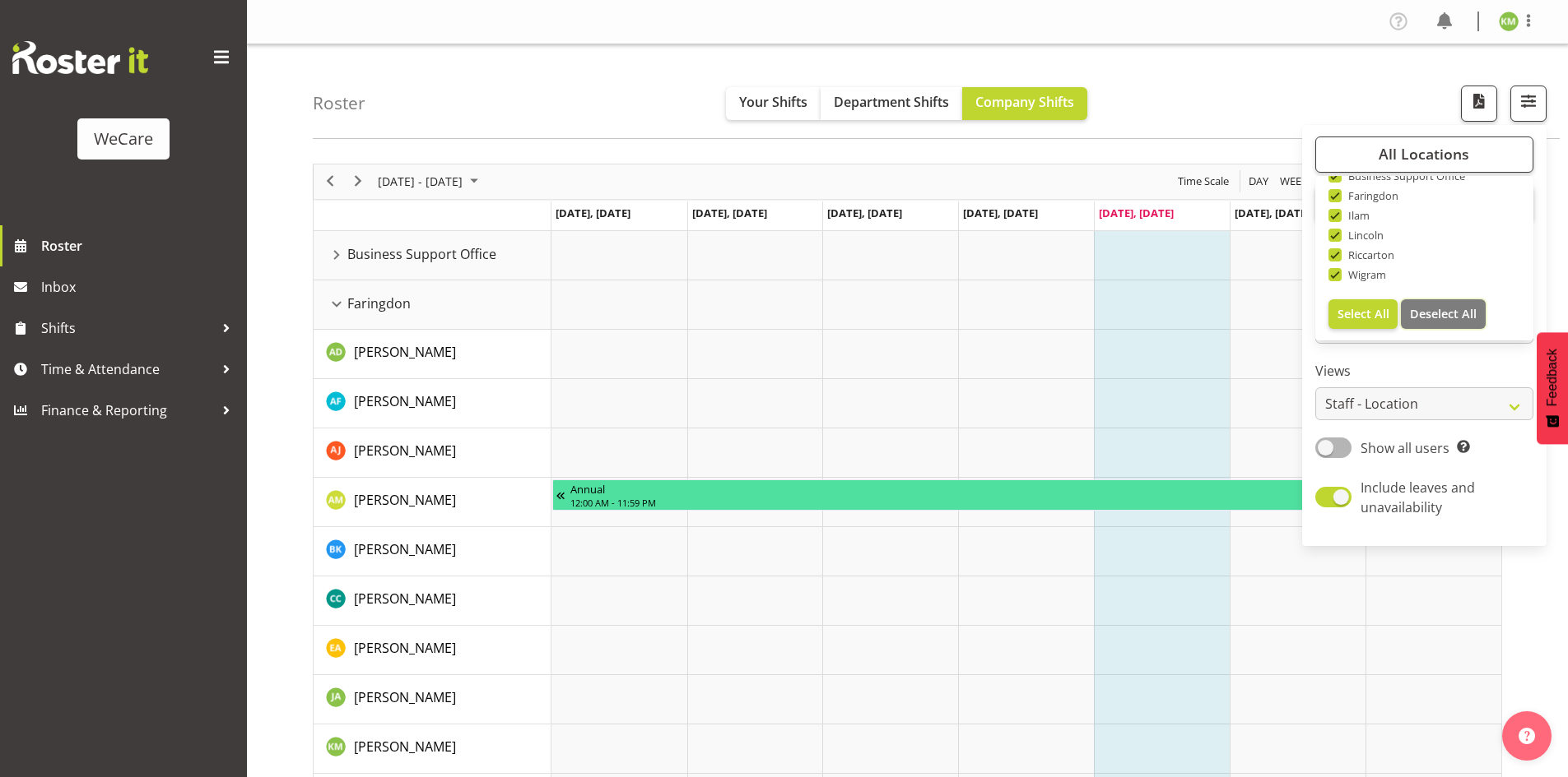
click at [1444, 315] on span "Deselect All" at bounding box center [1442, 314] width 67 height 15
checkbox input "false"
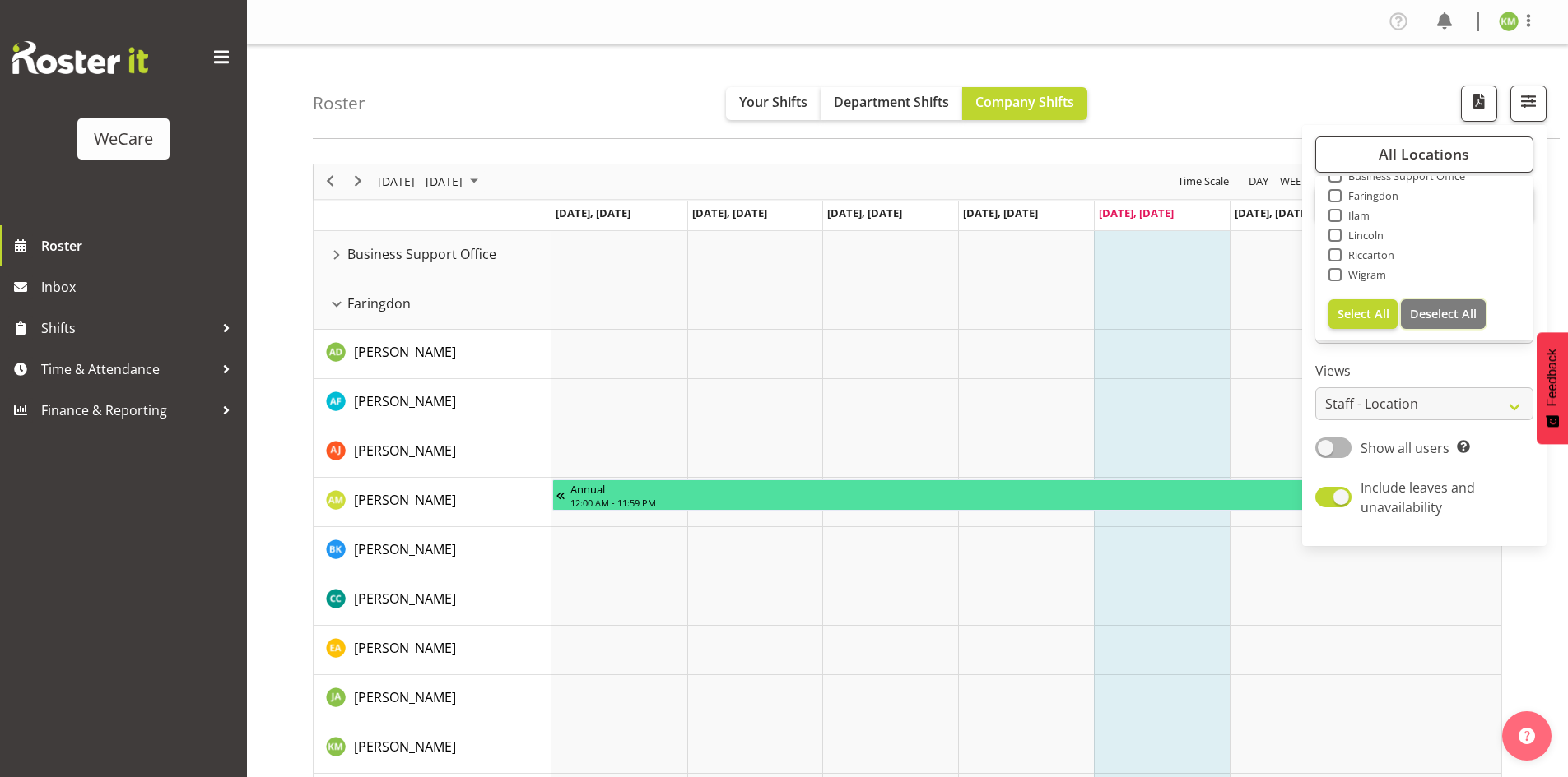
checkbox input "false"
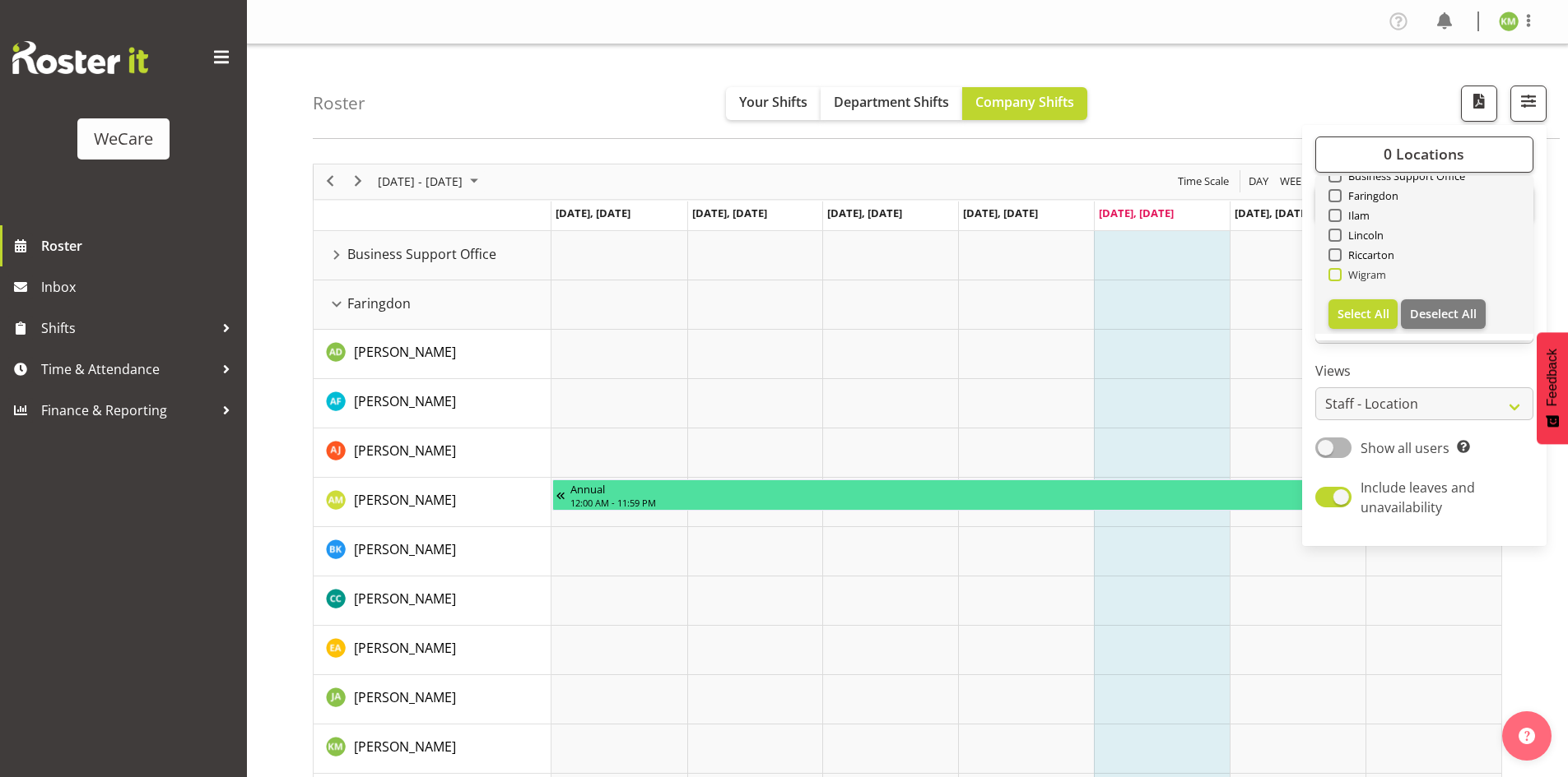
click at [1343, 276] on span "Wigram" at bounding box center [1363, 275] width 45 height 14
click at [1339, 276] on input "Wigram" at bounding box center [1333, 274] width 11 height 11
checkbox input "true"
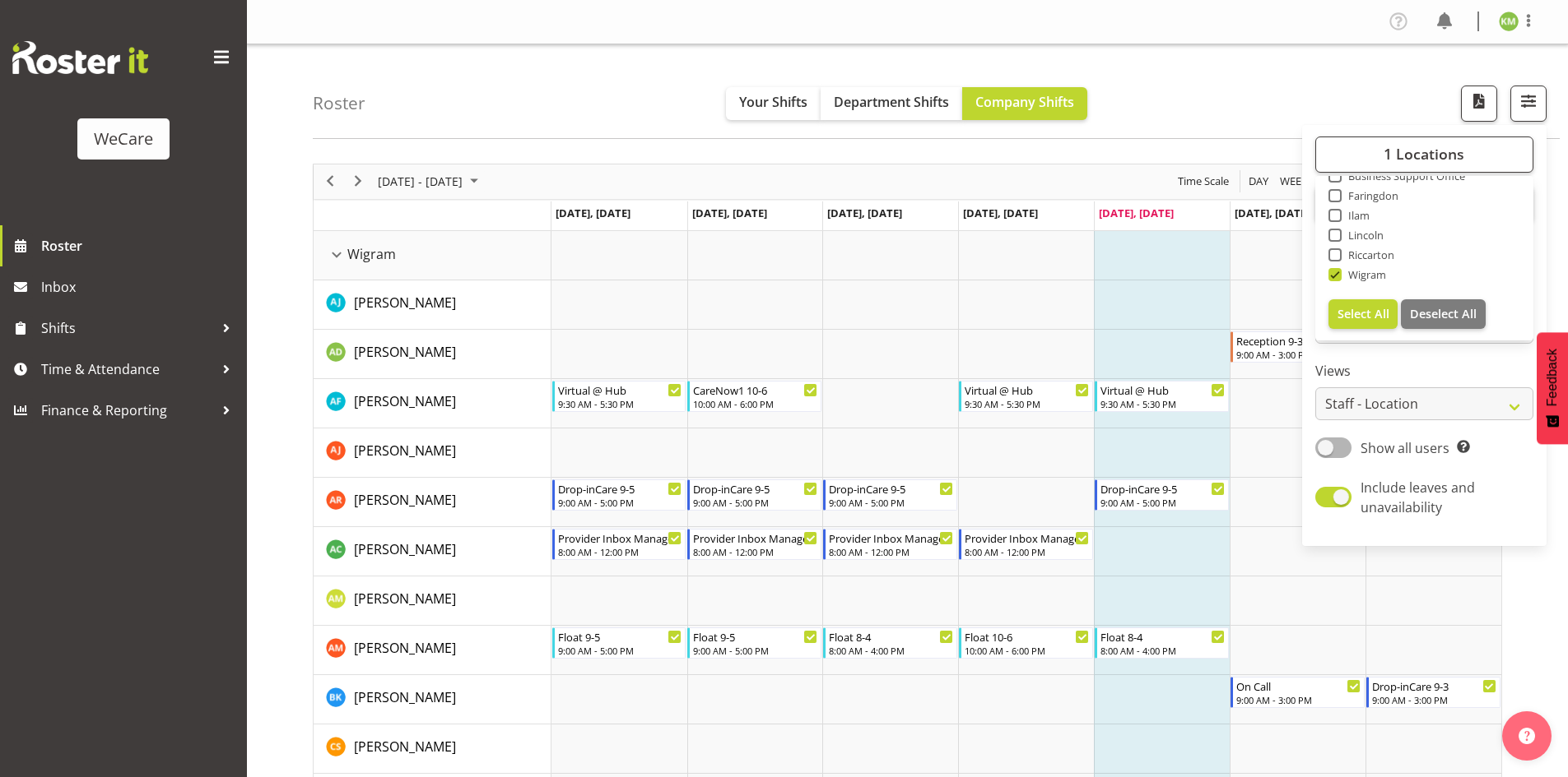
click at [1290, 82] on div "Roster Your Shifts Department Shifts Company Shifts 1 Locations Clear Business …" at bounding box center [936, 92] width 1246 height 95
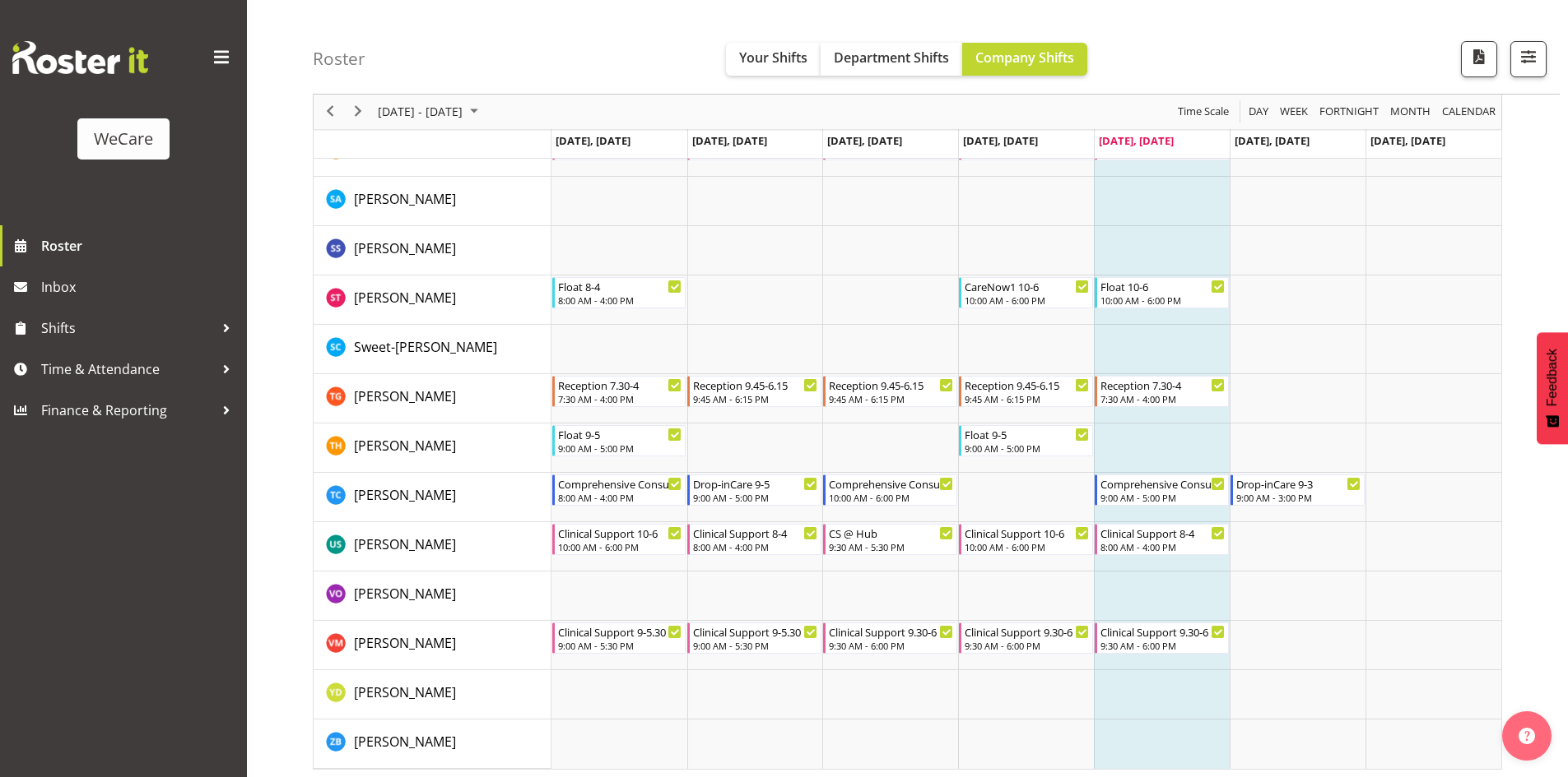
scroll to position [6508, 0]
